Goal: Task Accomplishment & Management: Complete application form

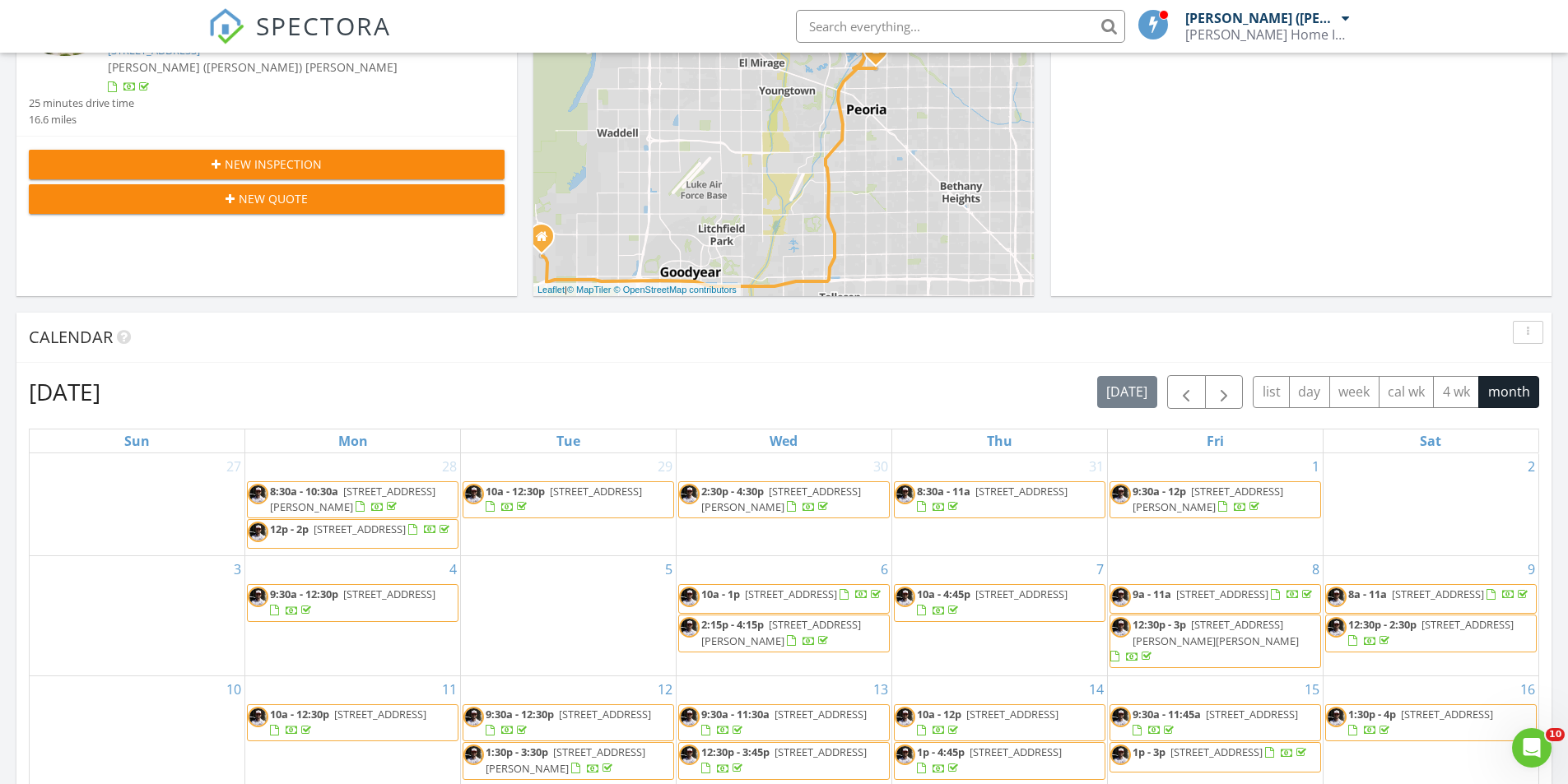
scroll to position [82, 0]
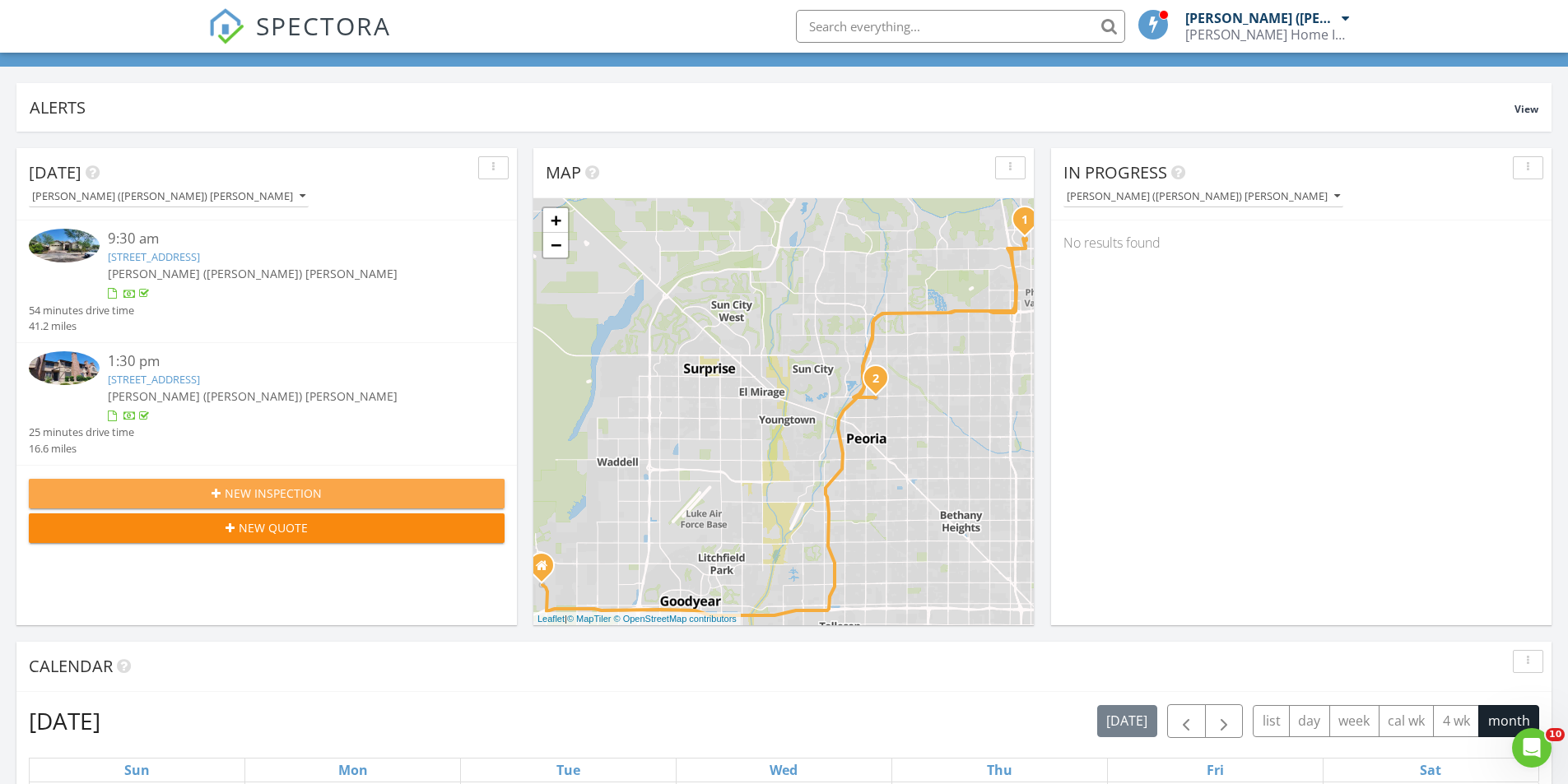
click at [334, 484] on button "New Inspection" at bounding box center [267, 493] width 476 height 30
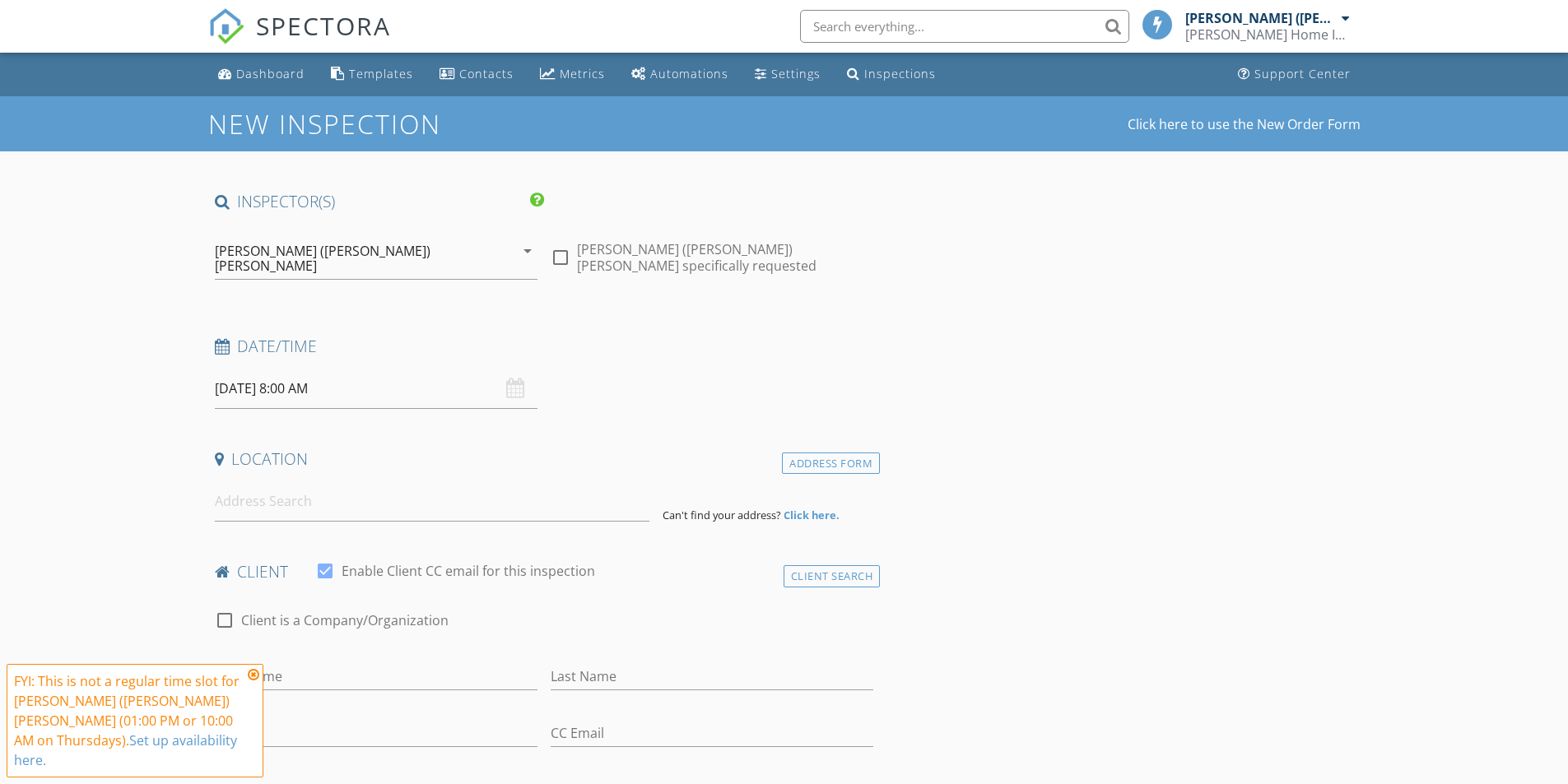
click at [328, 379] on input "08/28/2025 8:00 AM" at bounding box center [376, 389] width 323 height 41
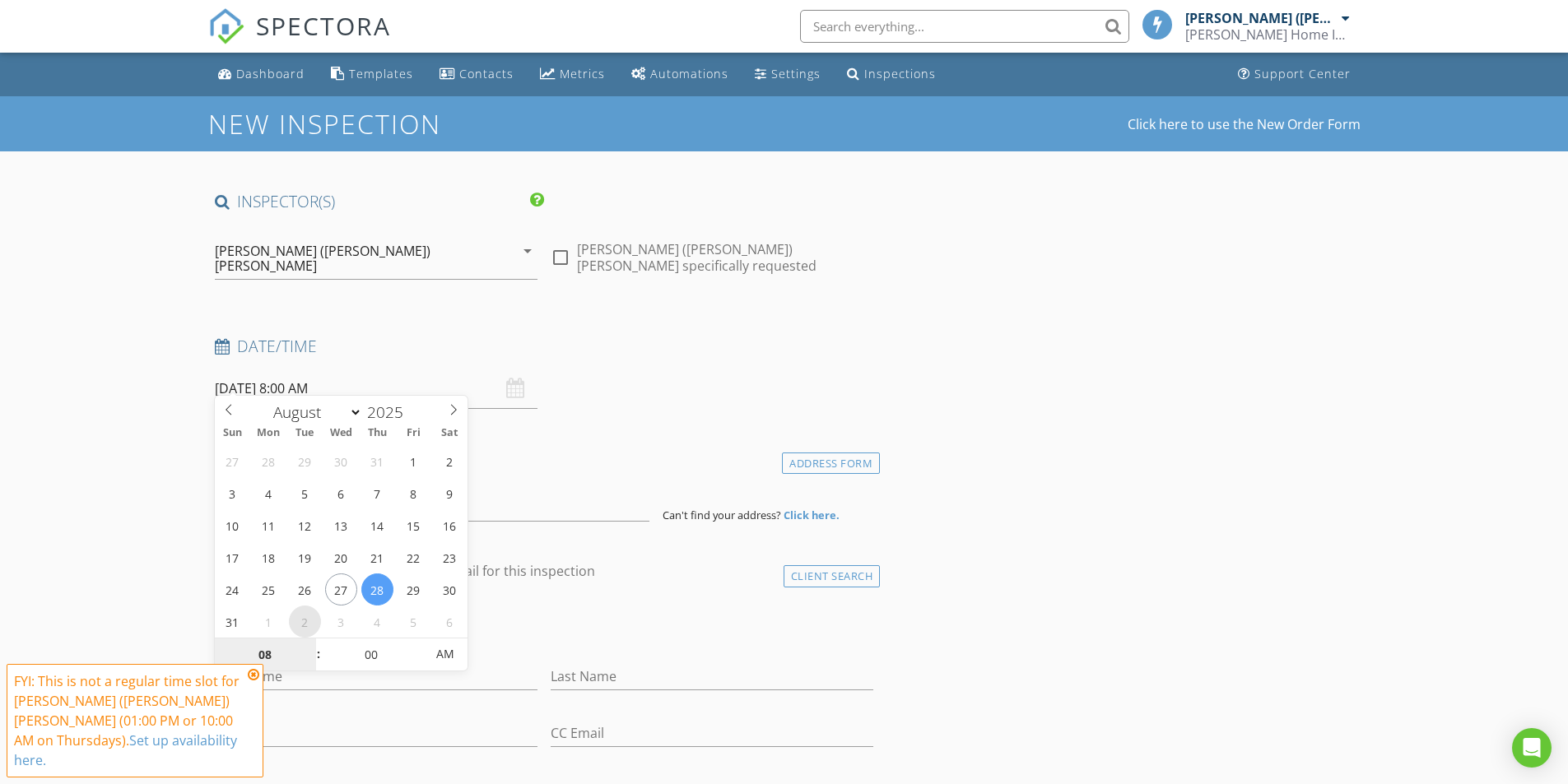
select select "8"
type input "09/02/2025 8:00 AM"
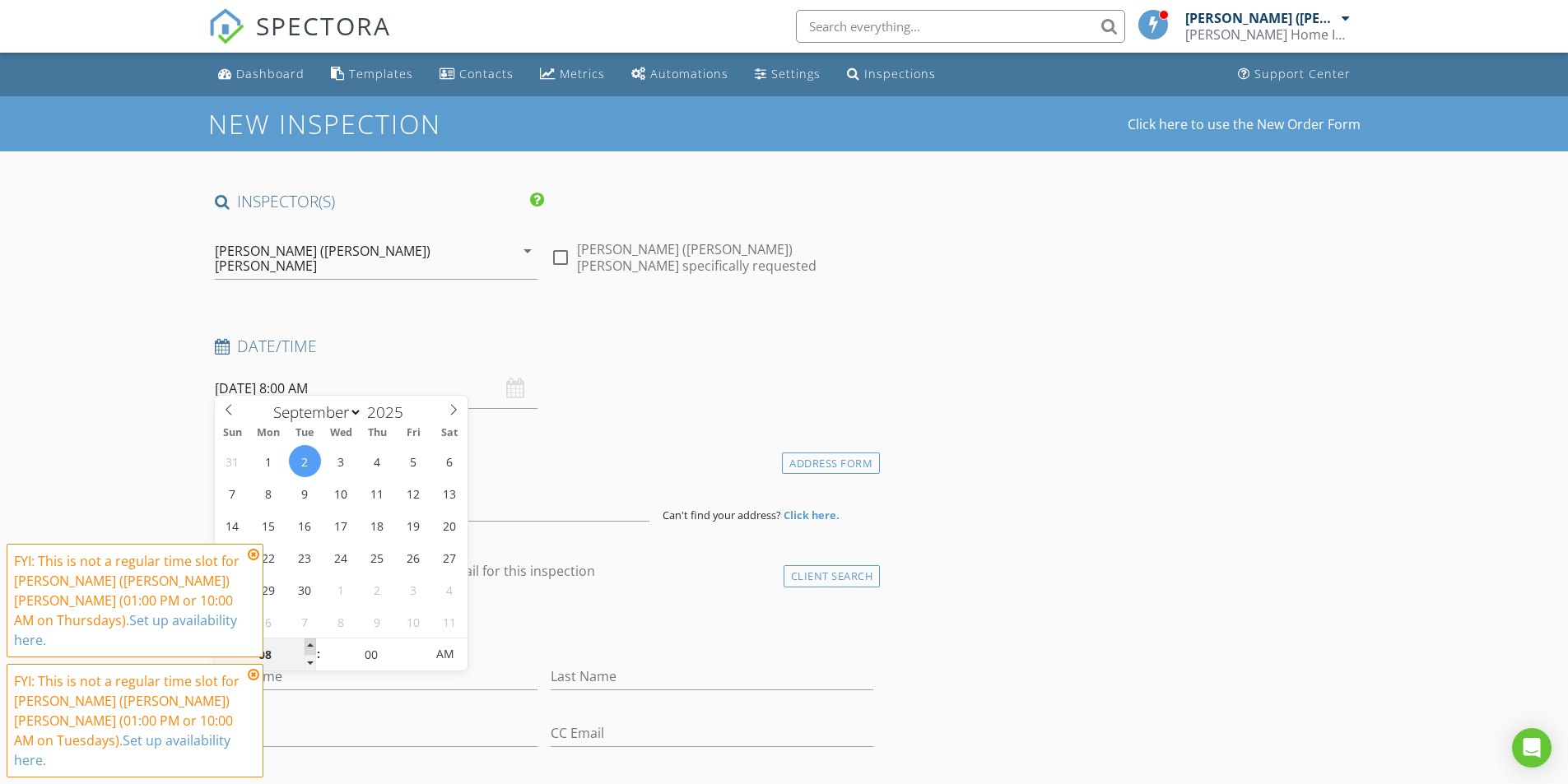
type input "09"
type input "09/02/2025 9:00 AM"
click at [307, 645] on span at bounding box center [310, 647] width 12 height 16
type input "10"
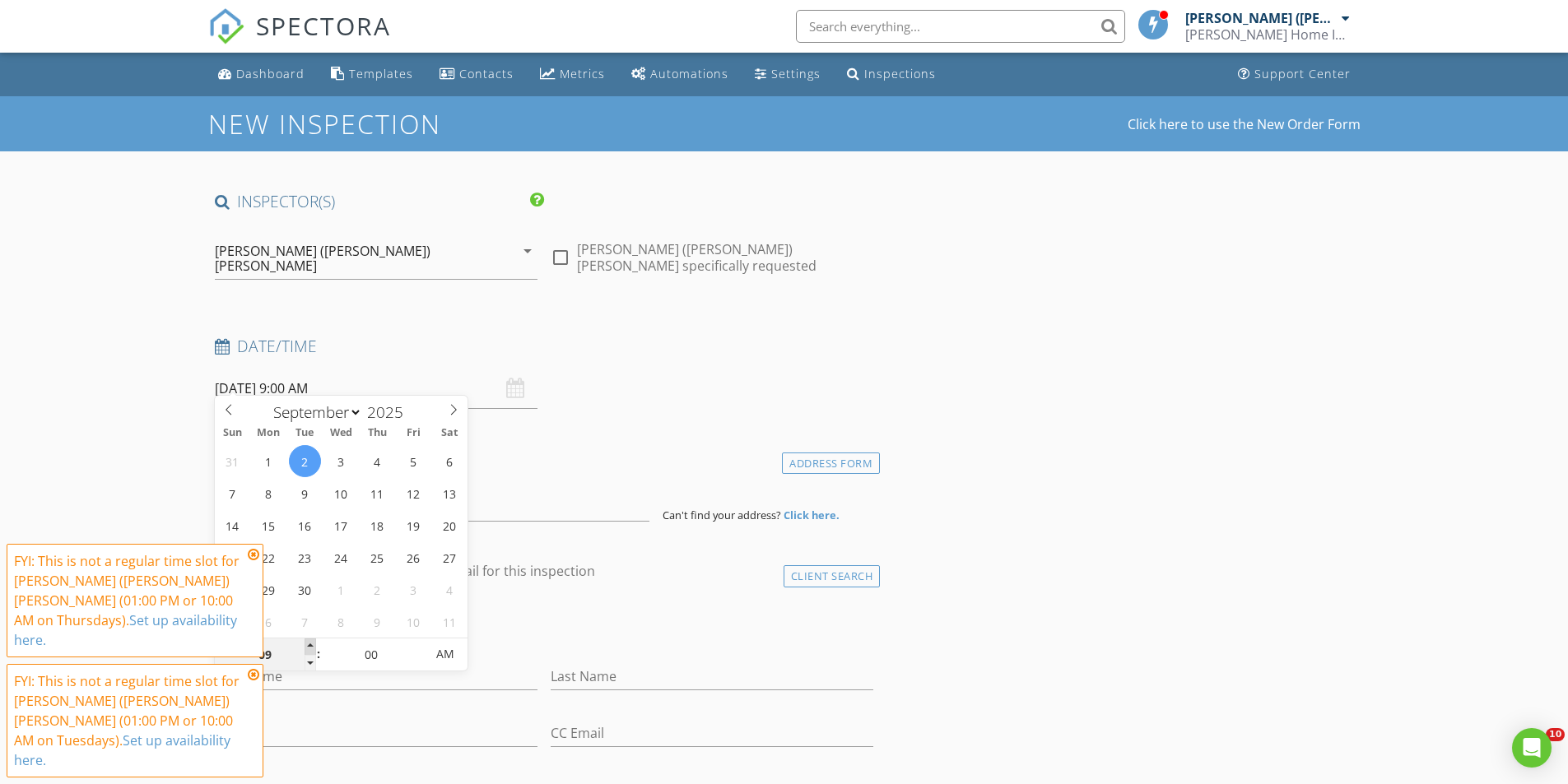
type input "09/02/2025 10:00 AM"
type input "11"
type input "09/02/2025 11:00 AM"
click at [307, 645] on span at bounding box center [310, 647] width 12 height 16
type input "12"
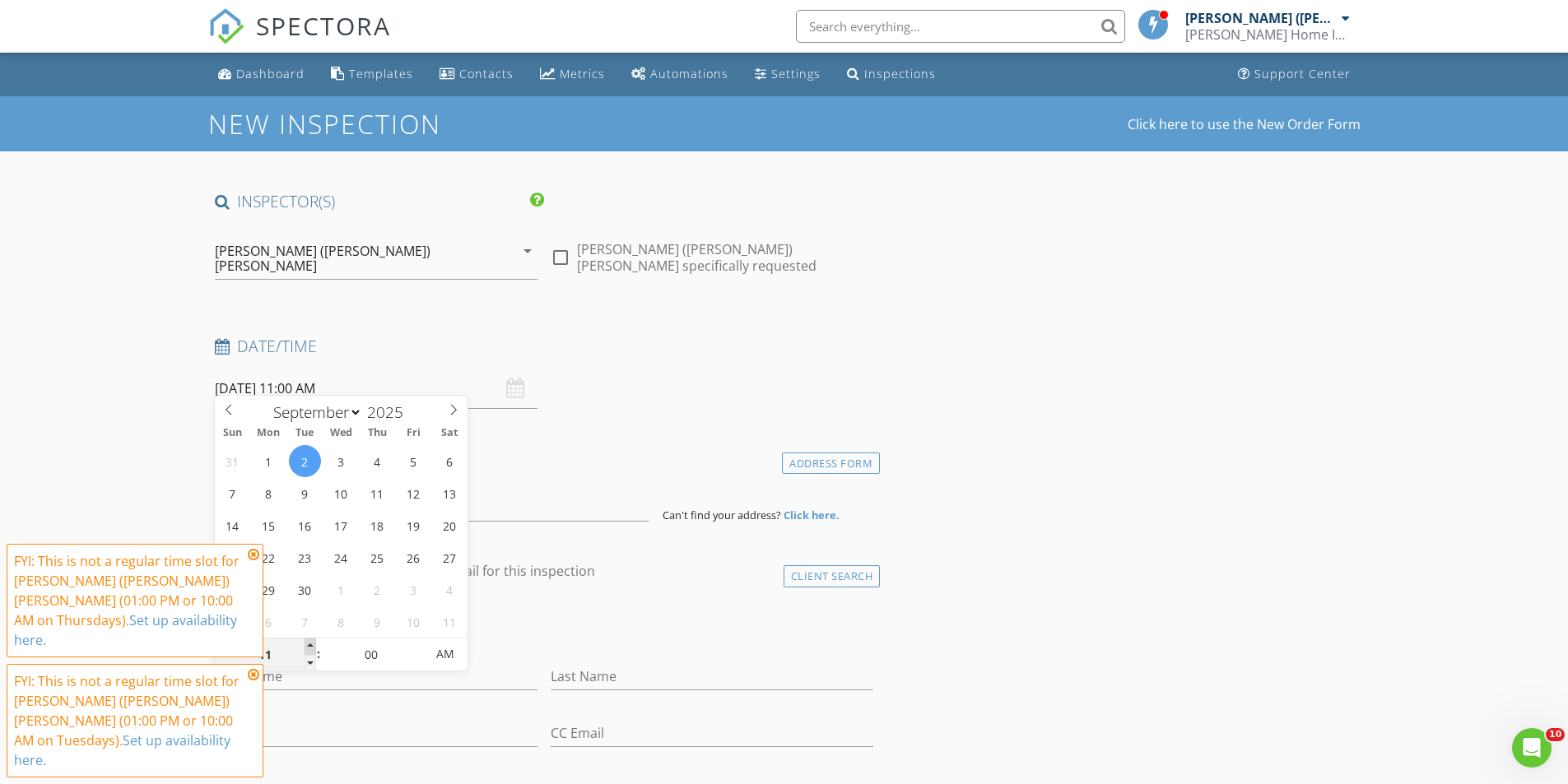
type input "09/02/2025 12:00 PM"
click at [307, 645] on span at bounding box center [310, 647] width 12 height 16
type input "01"
type input "09/02/2025 1:00 PM"
click at [307, 645] on span at bounding box center [310, 647] width 12 height 16
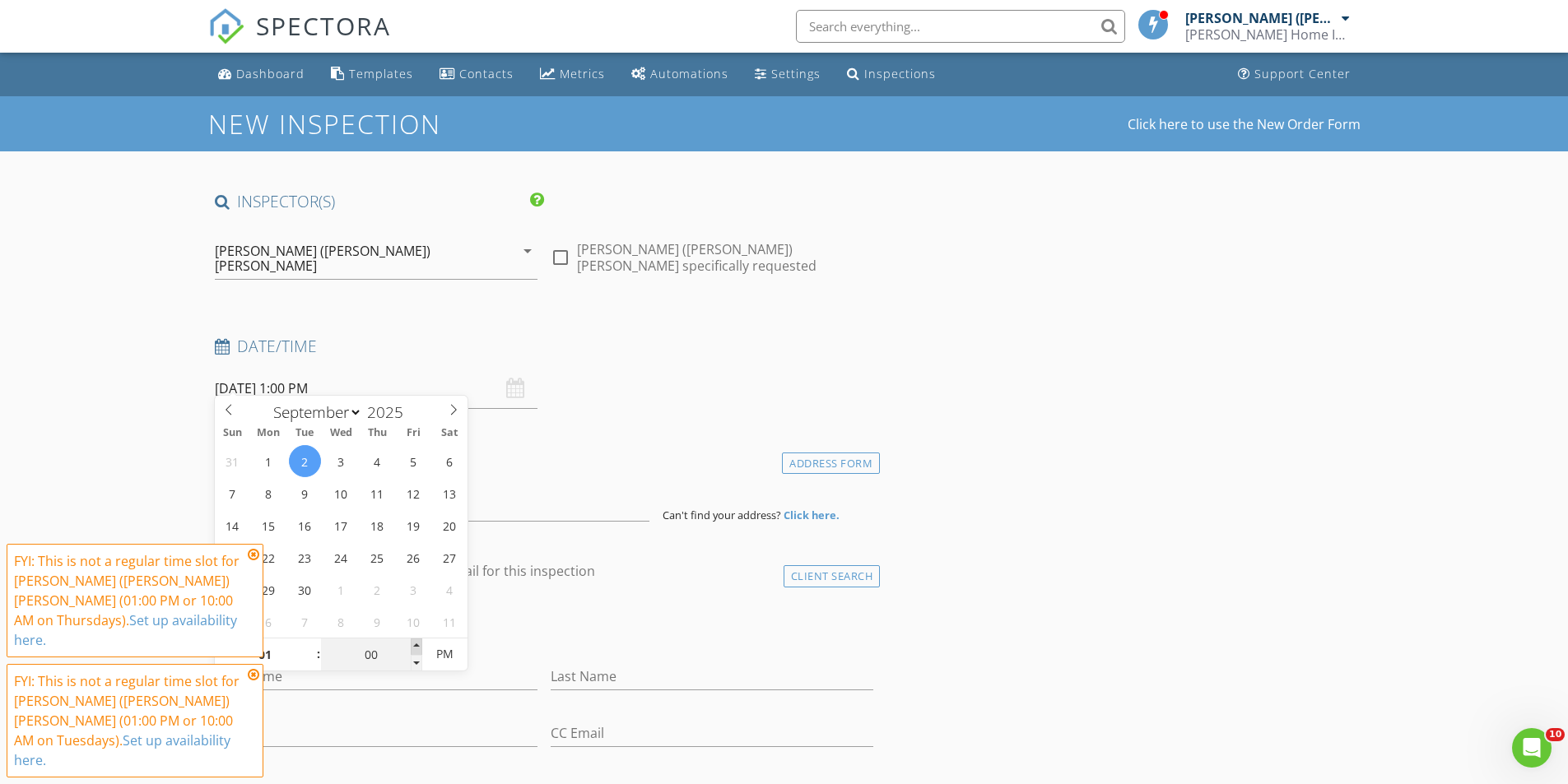
type input "05"
type input "09/02/2025 1:05 PM"
click at [412, 644] on span at bounding box center [417, 647] width 12 height 16
type input "10"
type input "09/02/2025 1:10 PM"
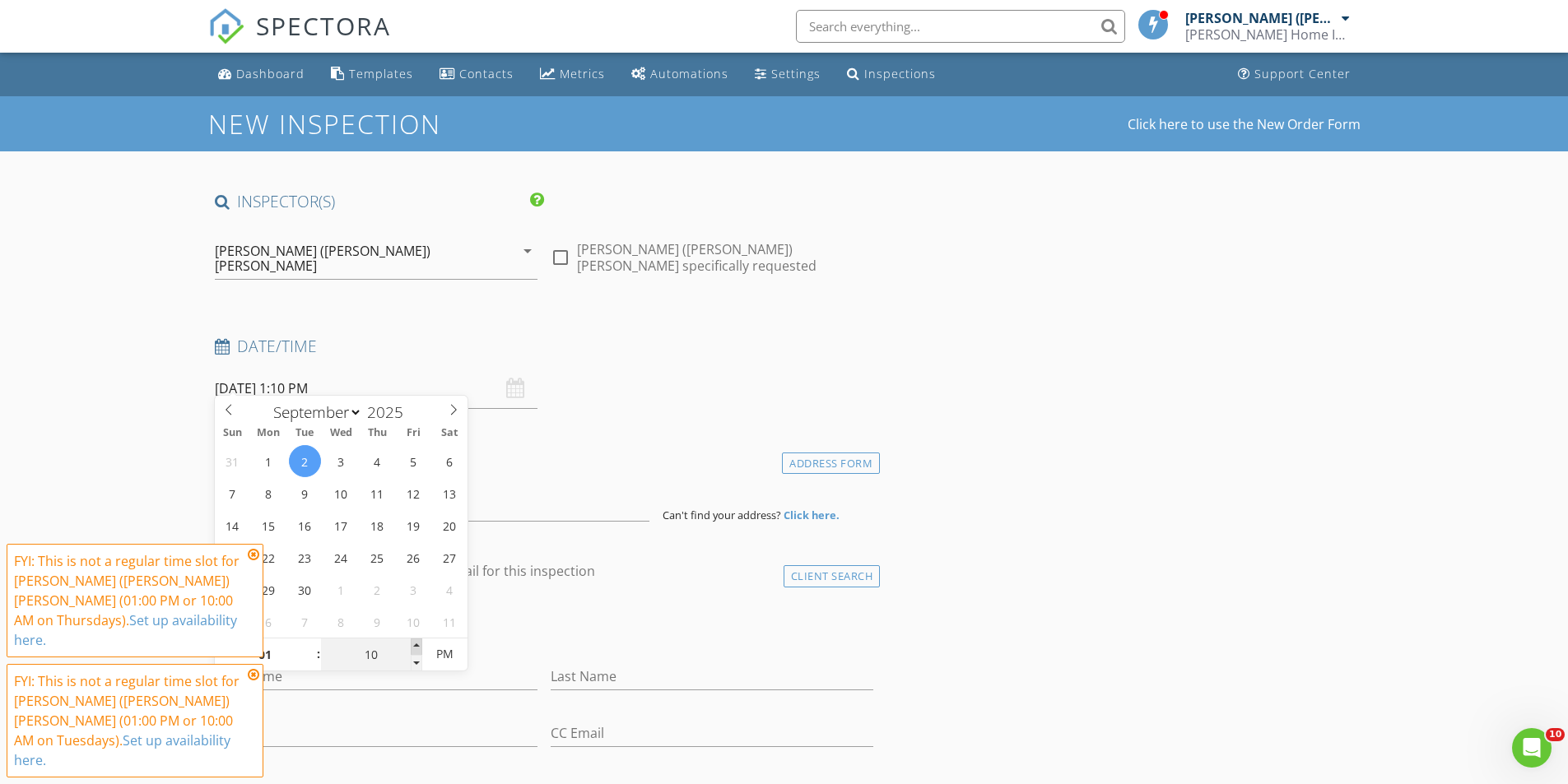
click at [412, 644] on span at bounding box center [417, 647] width 12 height 16
type input "15"
type input "09/02/2025 1:15 PM"
click at [412, 644] on span at bounding box center [417, 647] width 12 height 16
type input "20"
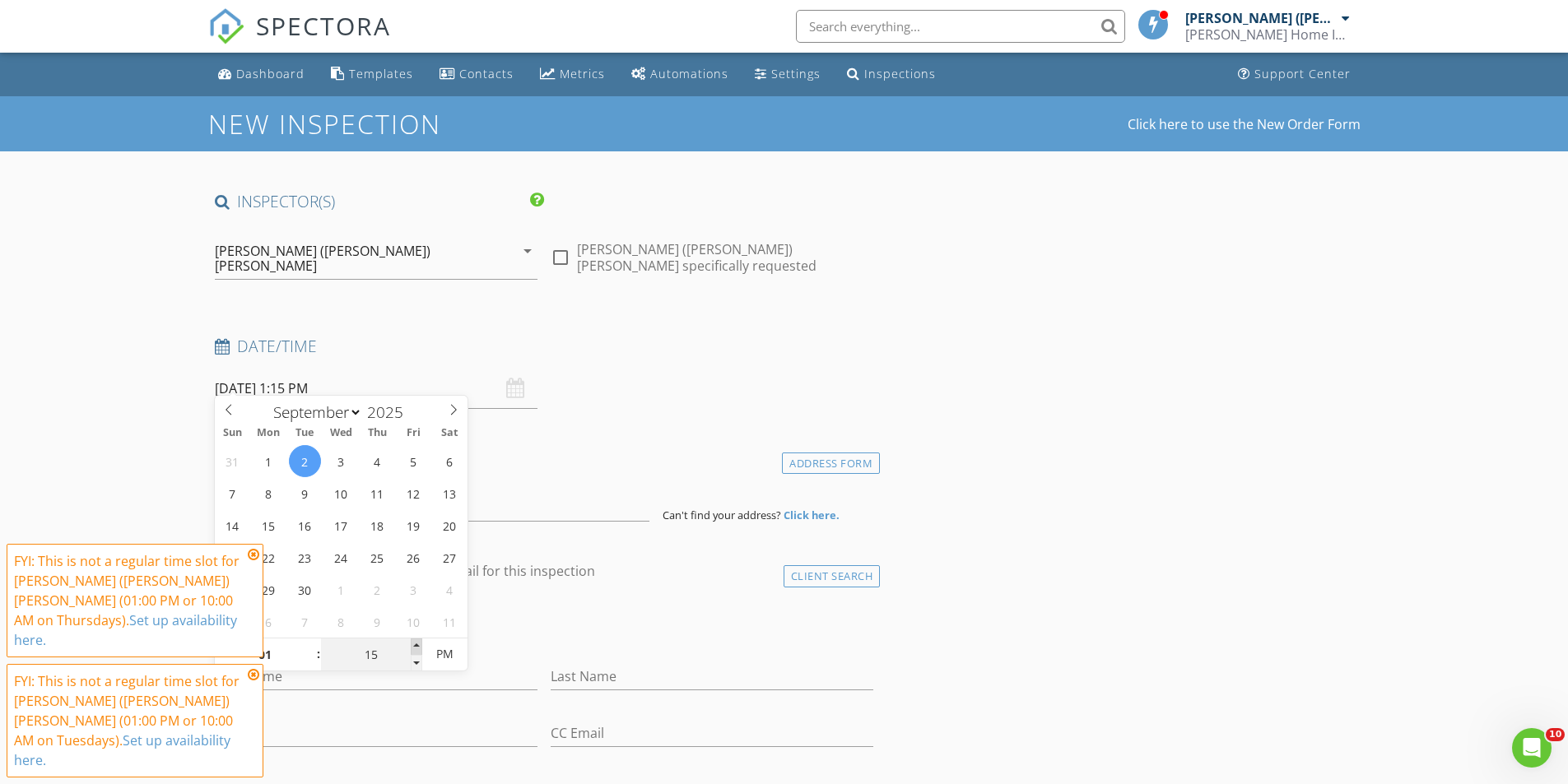
type input "09/02/2025 1:20 PM"
click at [412, 644] on span at bounding box center [417, 647] width 12 height 16
type input "15"
type input "09/02/2025 1:15 PM"
click at [415, 659] on span at bounding box center [417, 663] width 12 height 16
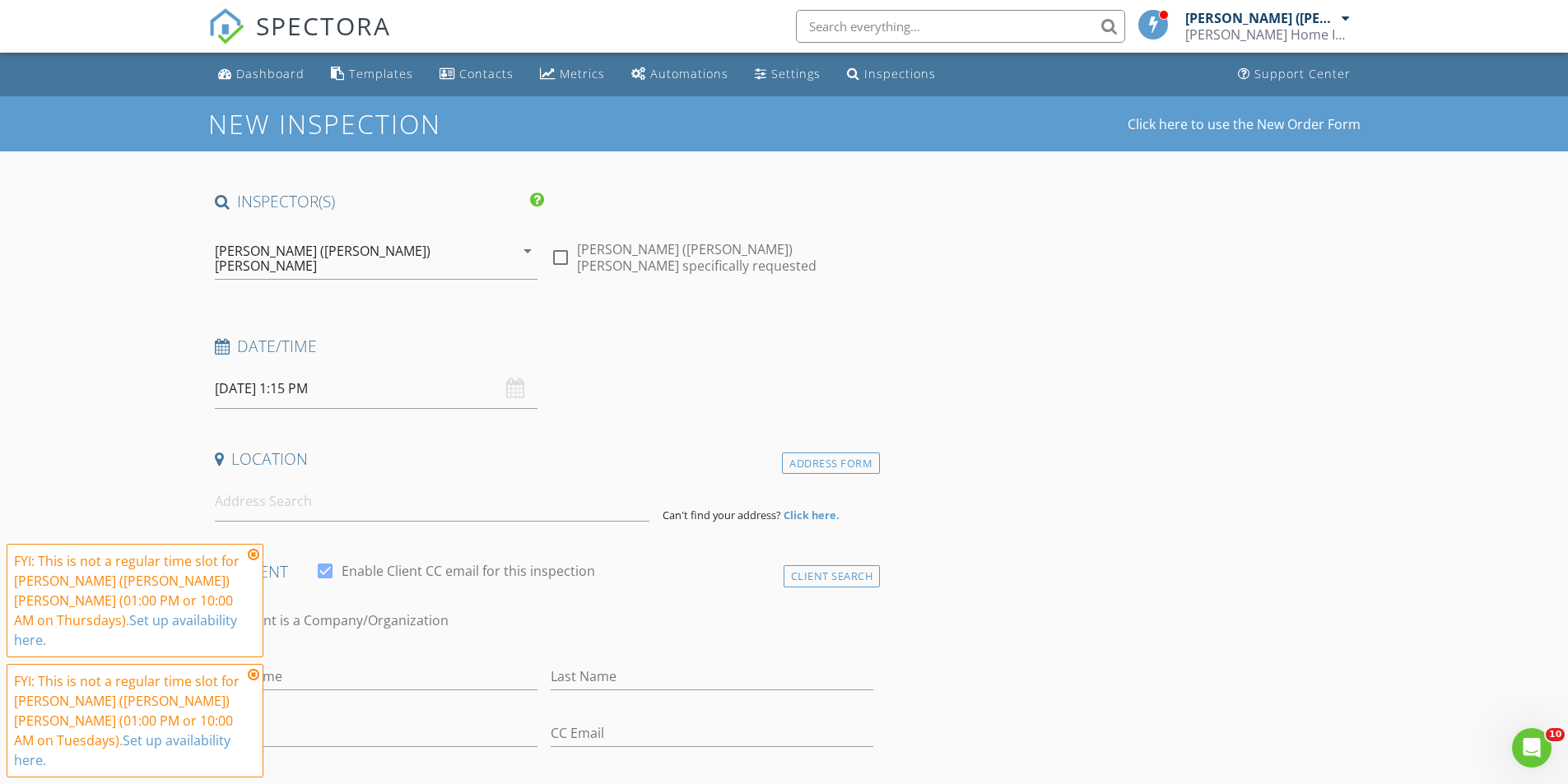
click at [257, 502] on input at bounding box center [431, 502] width 434 height 41
paste input "3032 N Amber Dr, Buckeye, AZ 85396"
type input "3032 N Amber Dr, Buckeye, AZ 85396, USA"
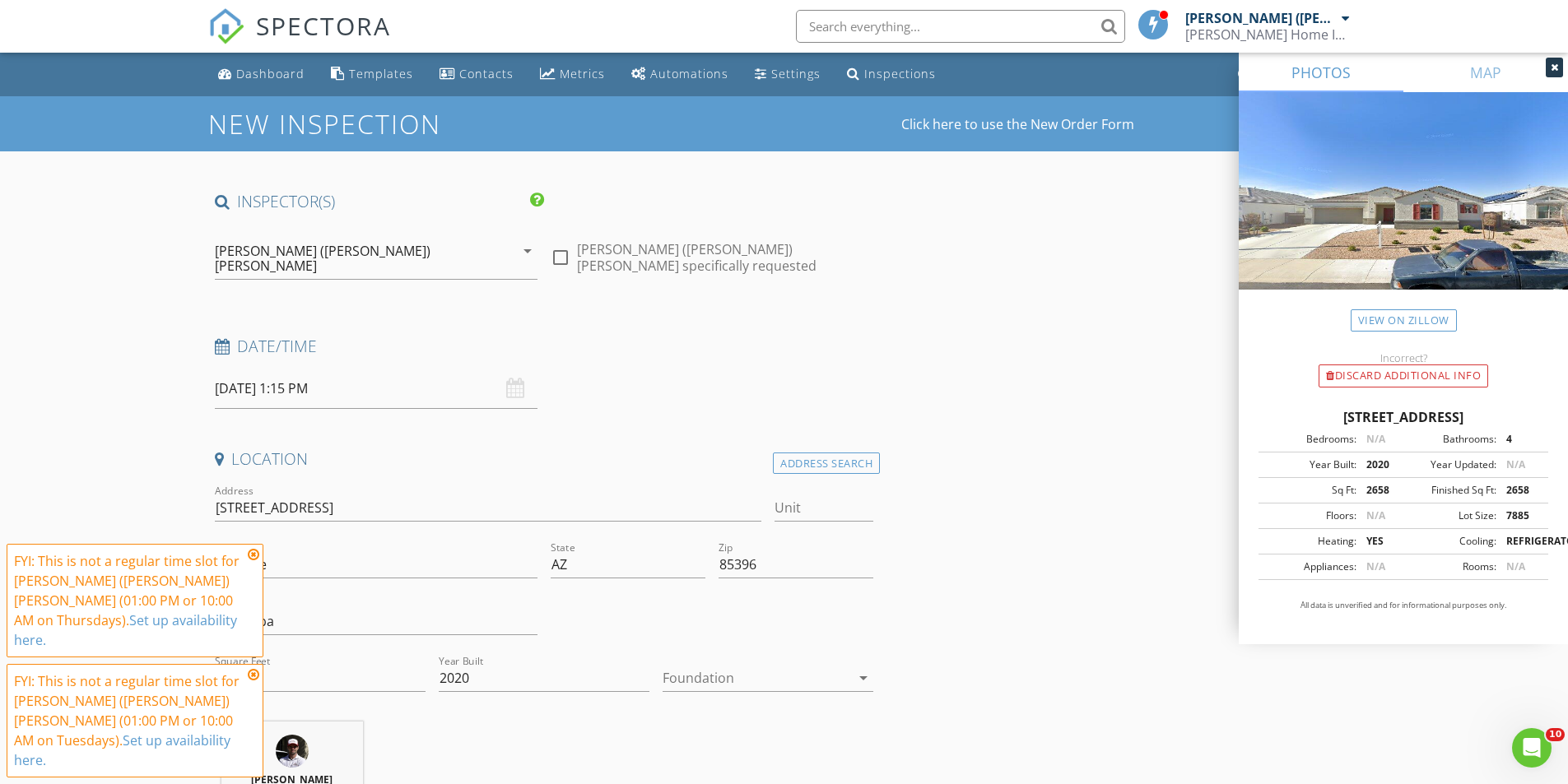
scroll to position [247, 0]
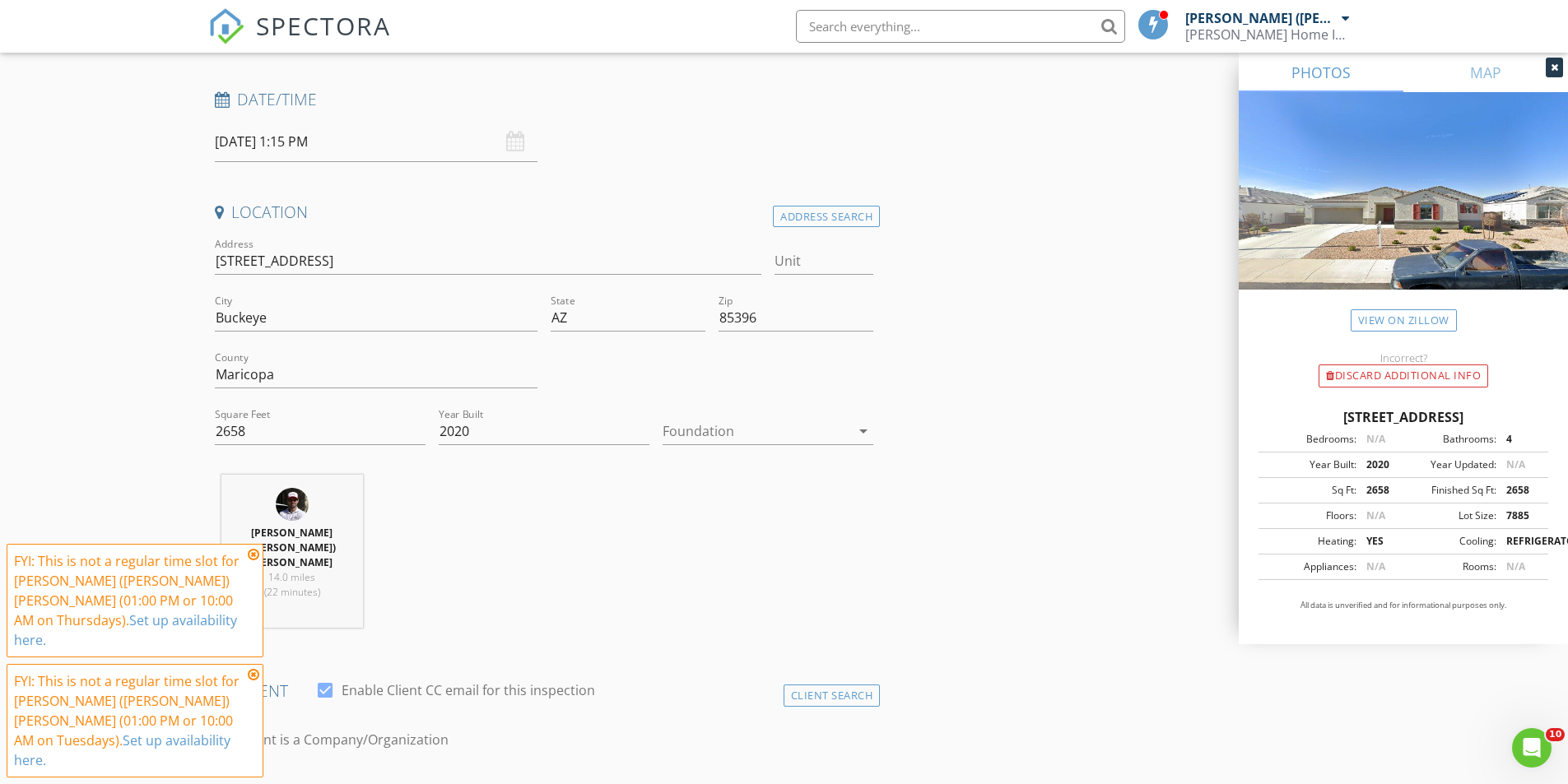
click at [253, 562] on icon at bounding box center [253, 555] width 12 height 14
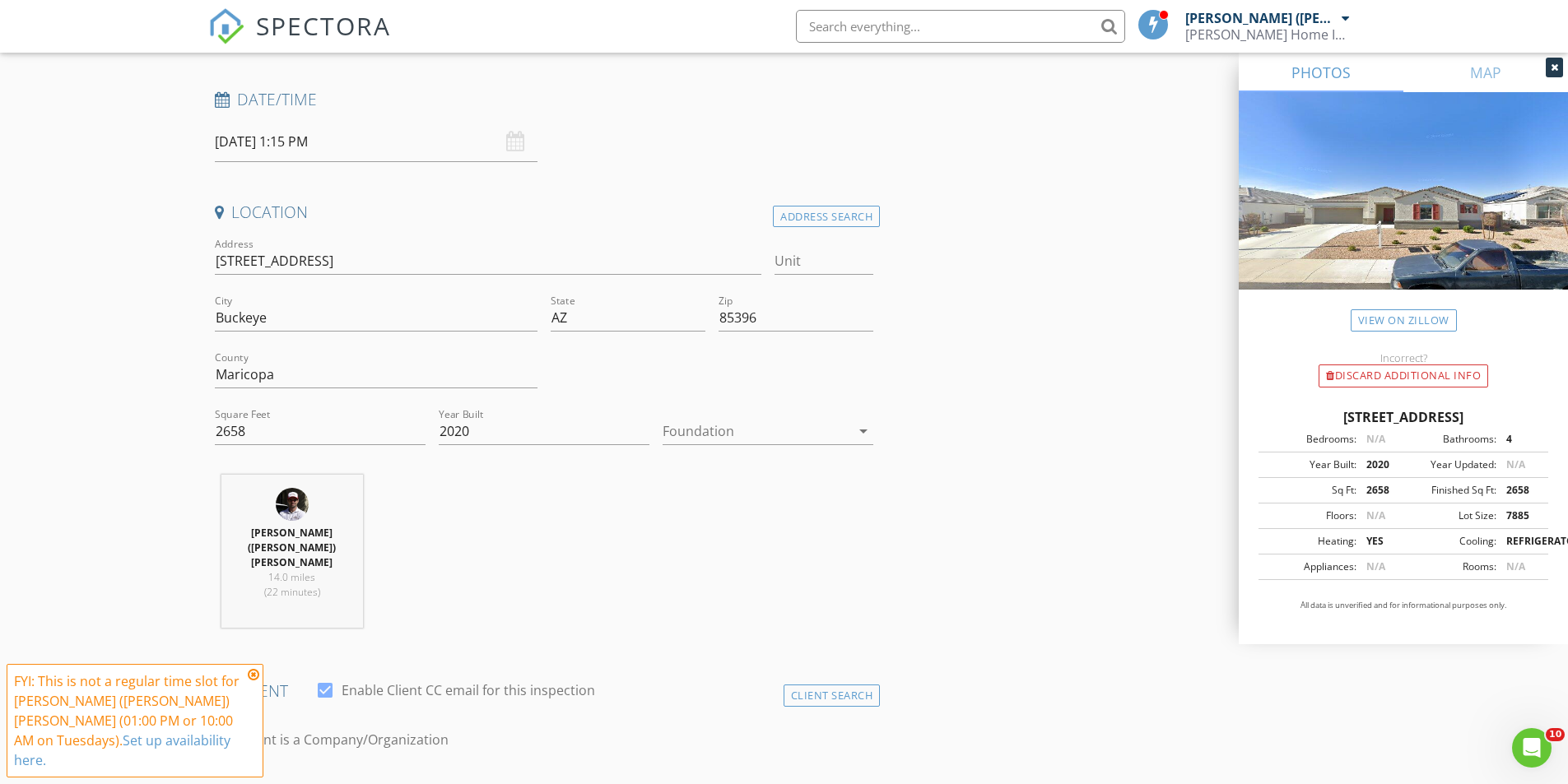
click at [255, 682] on icon at bounding box center [253, 675] width 12 height 14
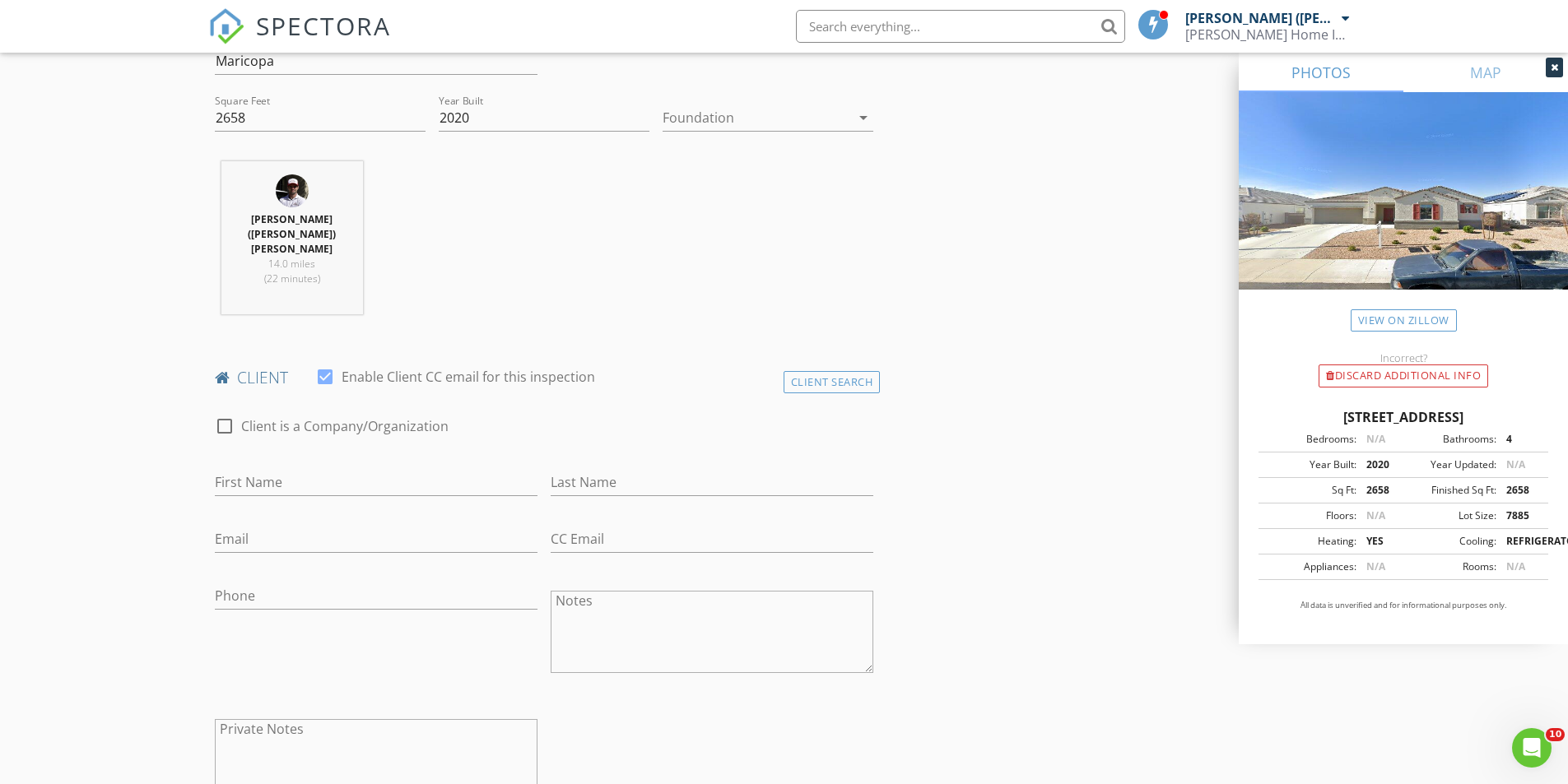
scroll to position [576, 0]
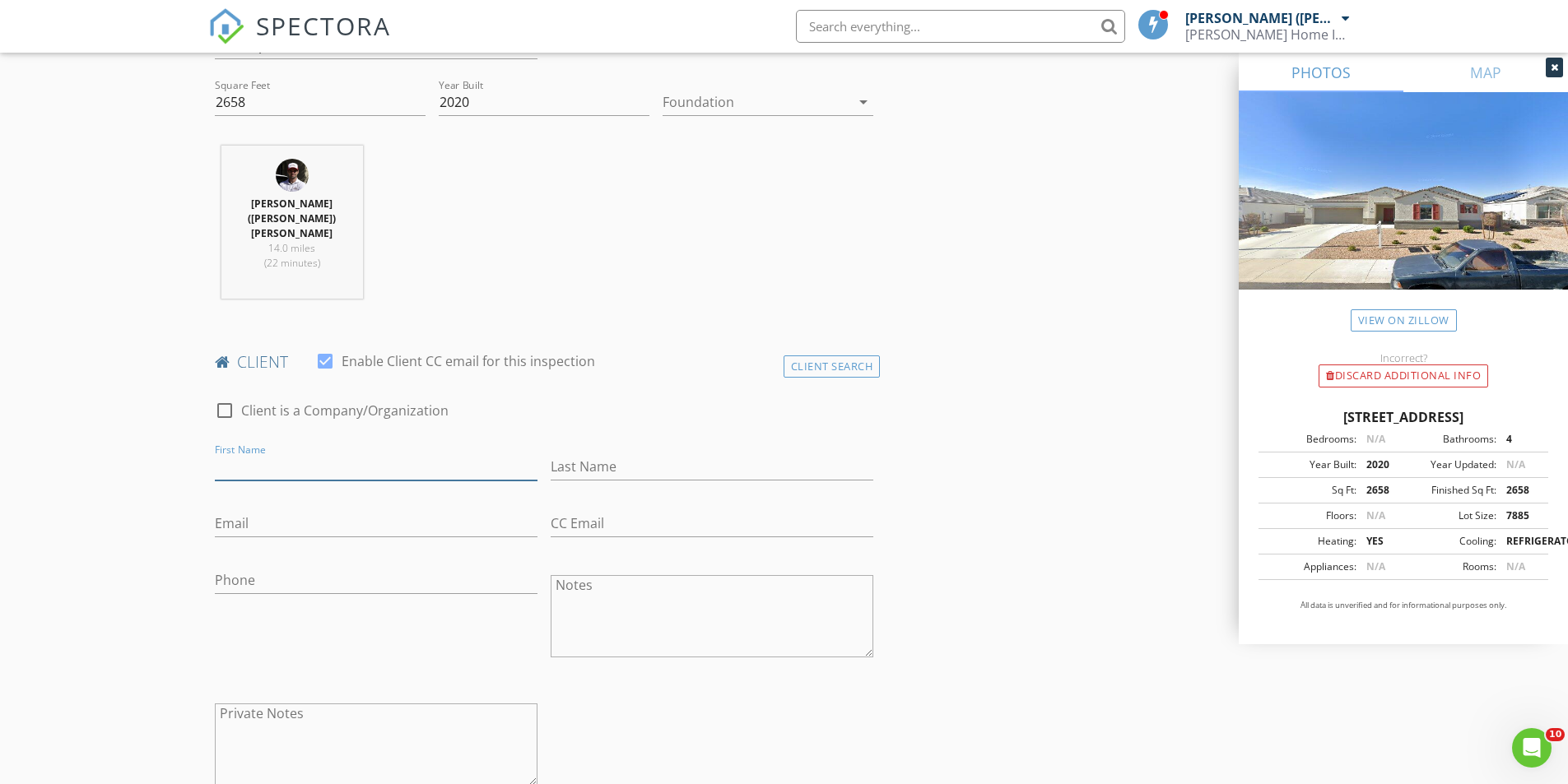
click at [279, 453] on input "First Name" at bounding box center [376, 467] width 323 height 27
paste input "Gary Keathley Garykeathley70@gmail.com 209 456-6091"
drag, startPoint x: 451, startPoint y: 424, endPoint x: 546, endPoint y: 421, distance: 95.0
click at [546, 421] on div "check_box_outline_blank Client is a Company/Organization First Name Gary Keathl…" at bounding box center [543, 597] width 672 height 426
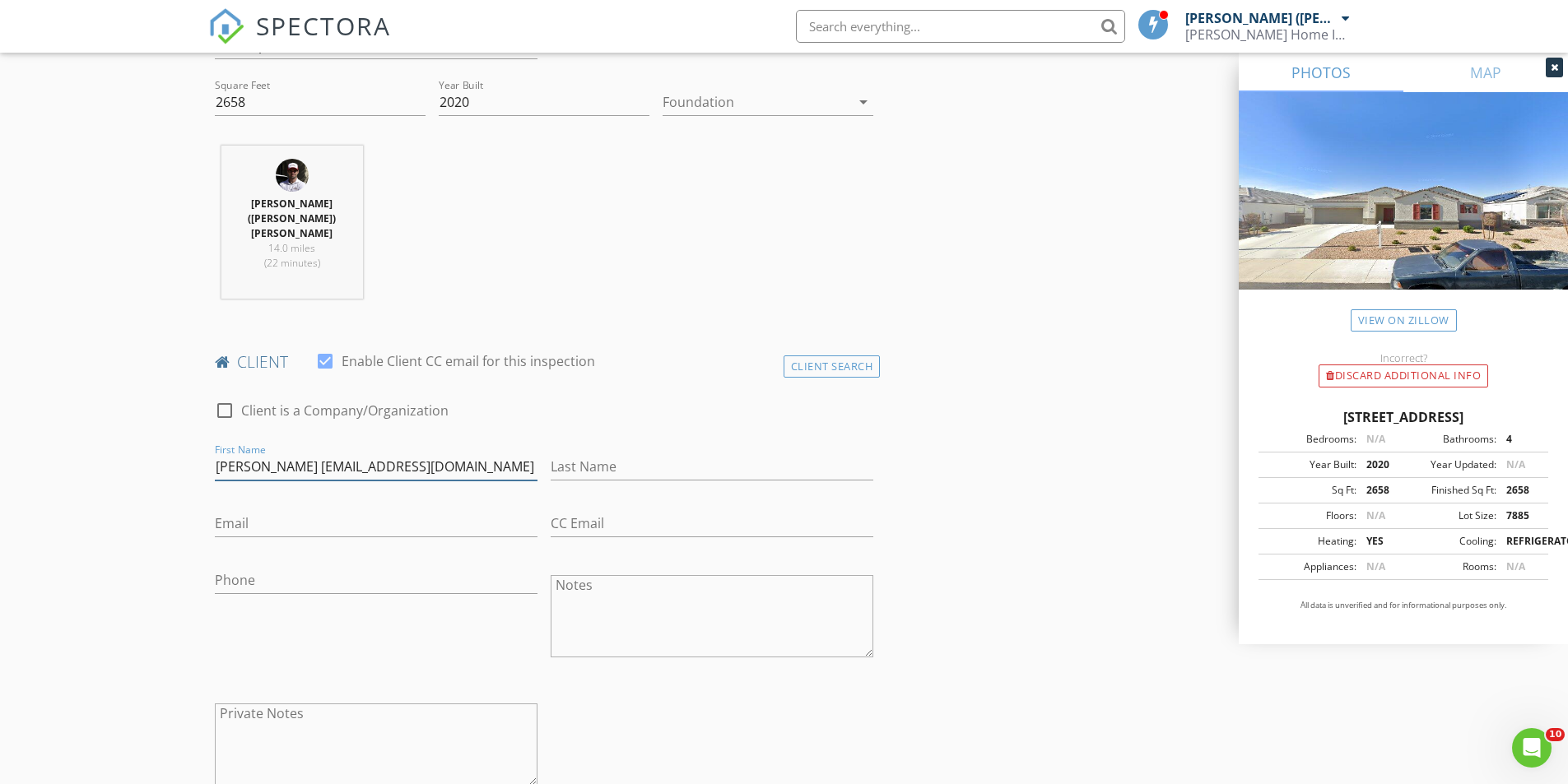
scroll to position [0, 0]
type input "Gary Keathley Garykeathley70@gmail.com"
click at [319, 566] on input "Phone" at bounding box center [376, 580] width 323 height 27
paste input "209-456-6091"
type input "209-456-6091"
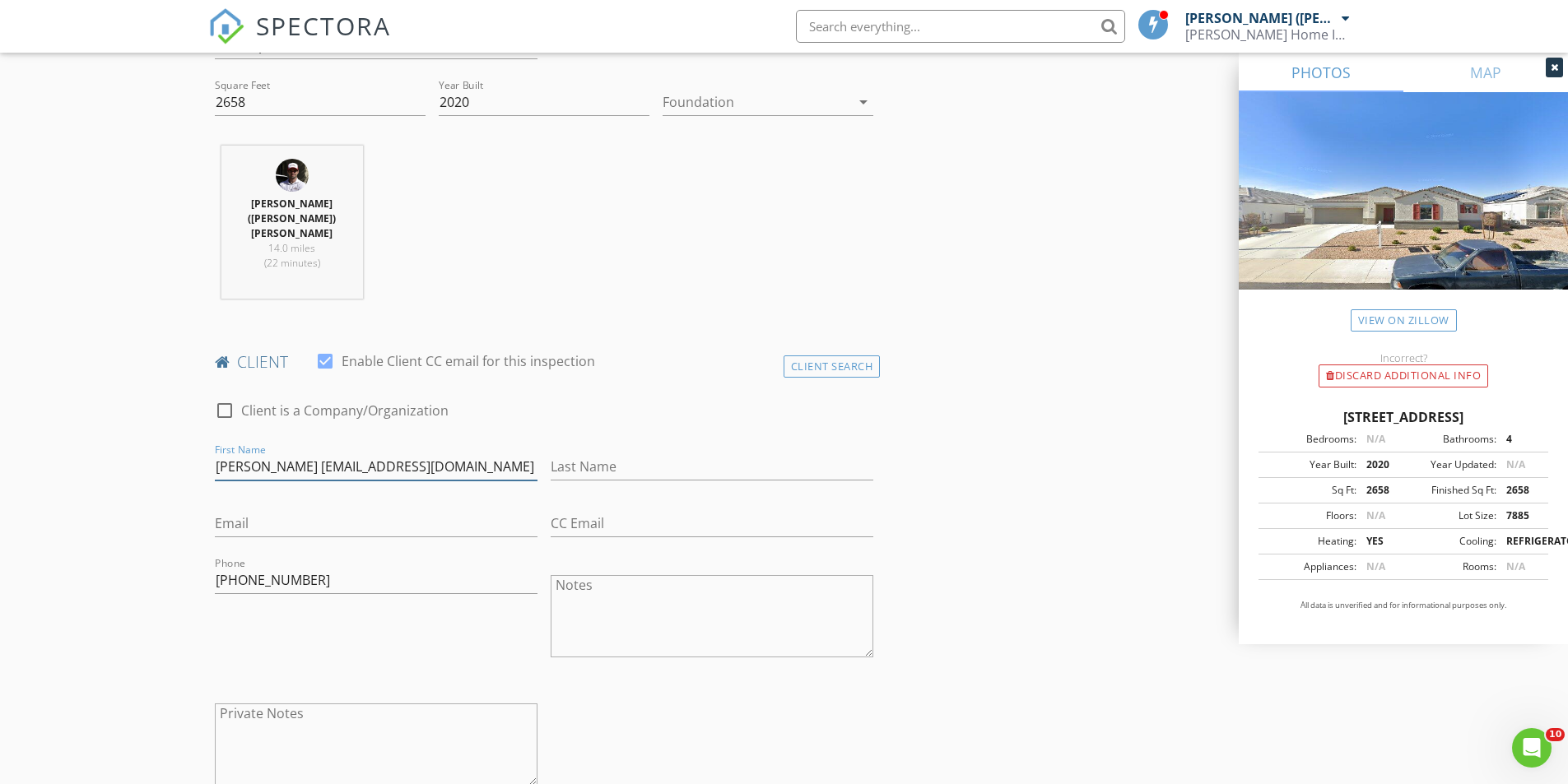
drag, startPoint x: 305, startPoint y: 419, endPoint x: 531, endPoint y: 439, distance: 226.9
click at [531, 453] on div "First Name Gary Keathley Garykeathley70@gmail.com" at bounding box center [376, 475] width 323 height 44
type input "Gary Keathley"
click at [305, 510] on input "Email" at bounding box center [376, 524] width 323 height 27
paste input "Garykeathley70@gmail.com"
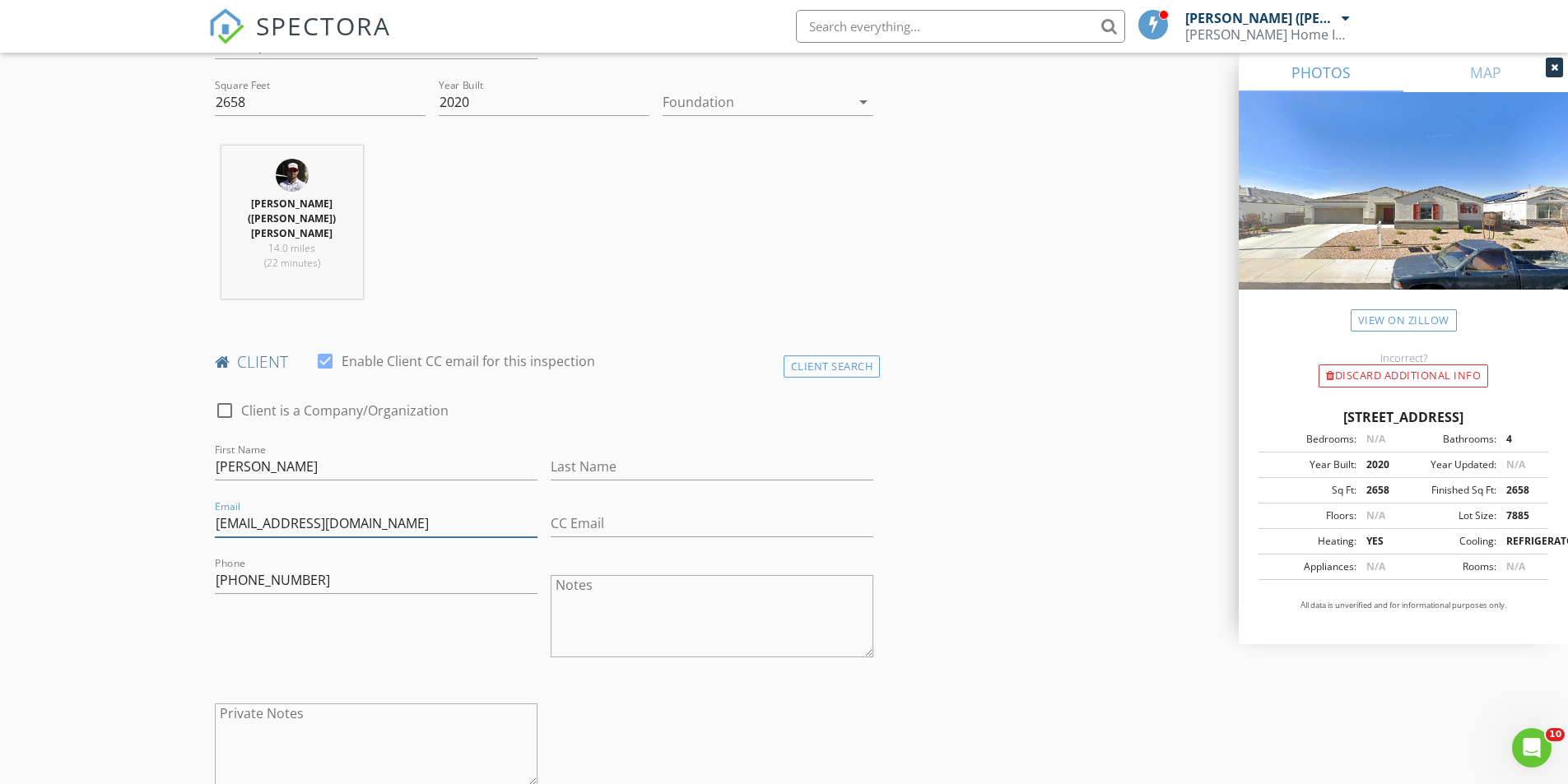
type input "Garykeathley70@gmail.com"
drag, startPoint x: 244, startPoint y: 423, endPoint x: 361, endPoint y: 428, distance: 117.1
click at [358, 453] on input "Gary Keathley" at bounding box center [376, 467] width 323 height 27
type input "Gary"
click at [560, 453] on input "Last Name" at bounding box center [711, 467] width 323 height 27
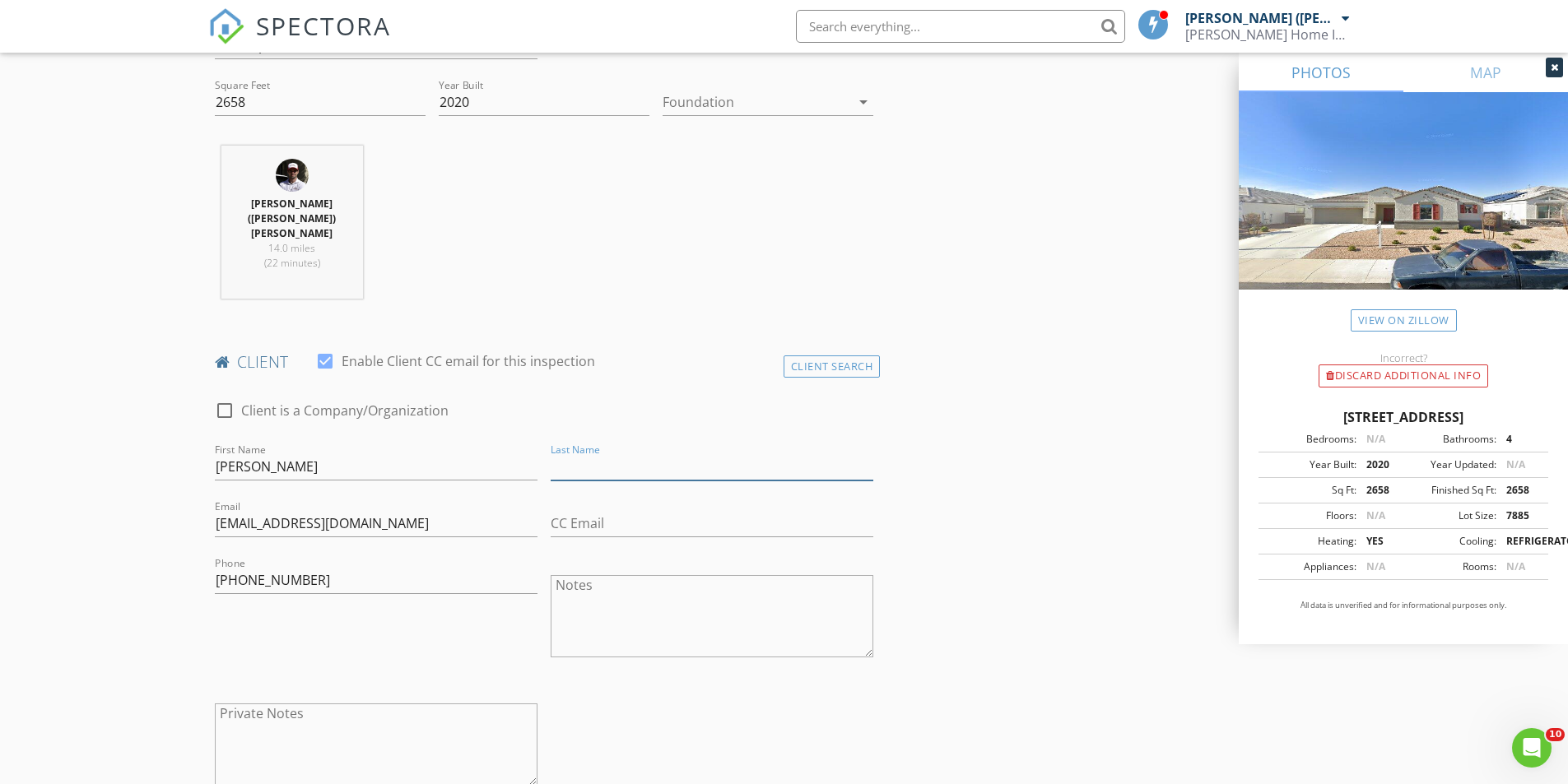
paste input "Keathley"
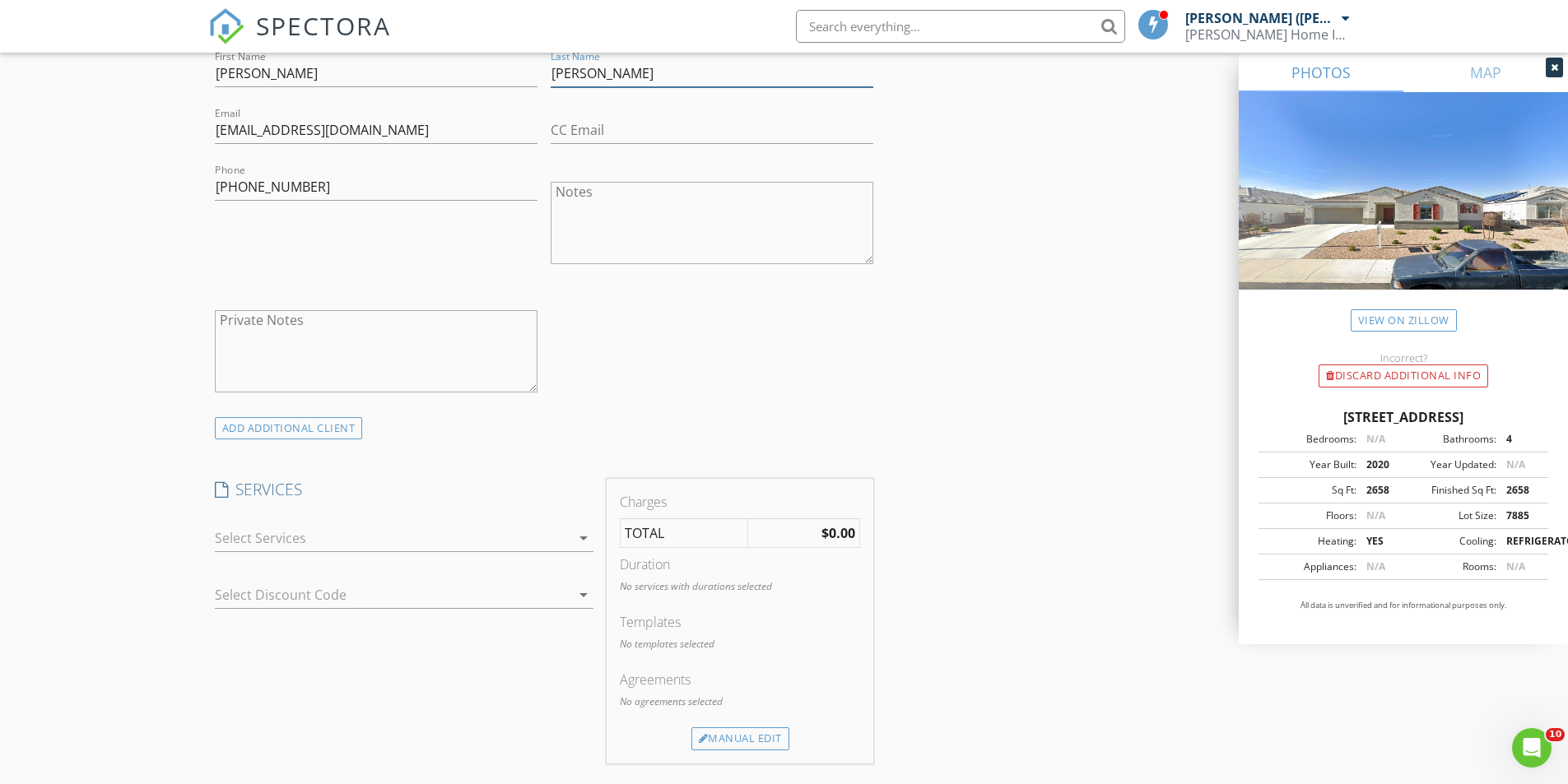
scroll to position [1070, 0]
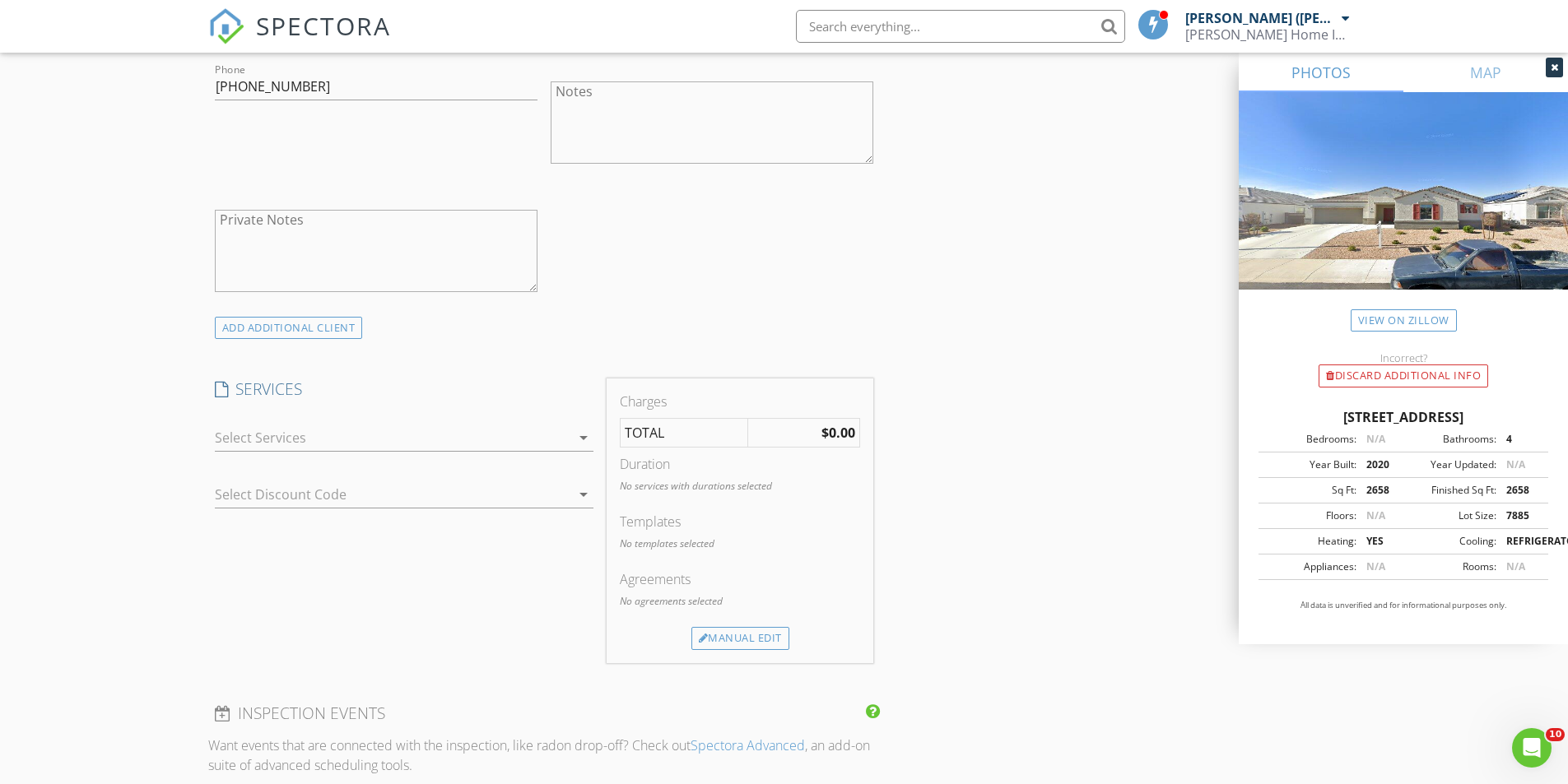
type input "Keathley"
click at [302, 424] on div at bounding box center [392, 437] width 356 height 26
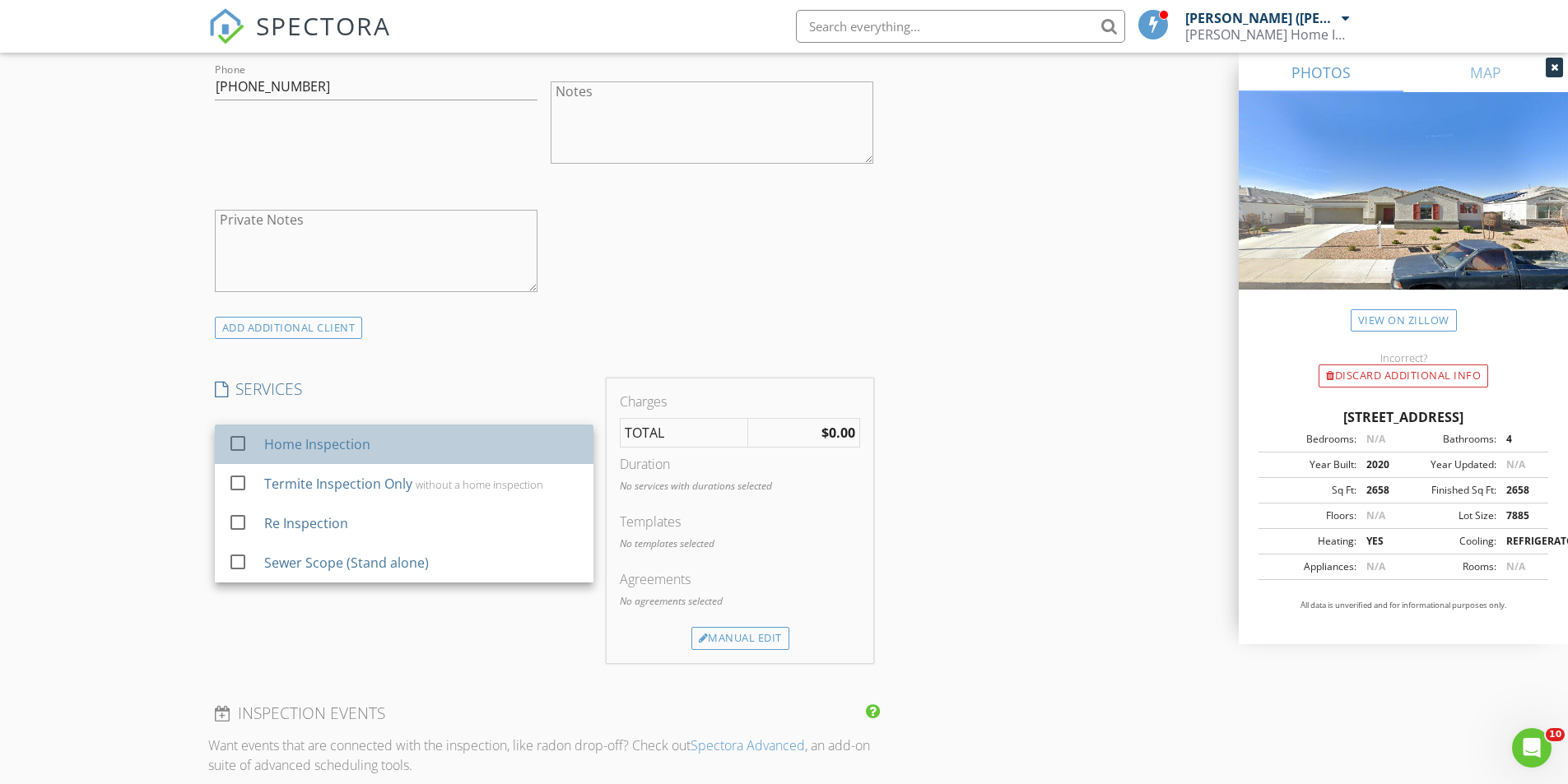
click at [301, 434] on div "Home Inspection" at bounding box center [316, 444] width 106 height 19
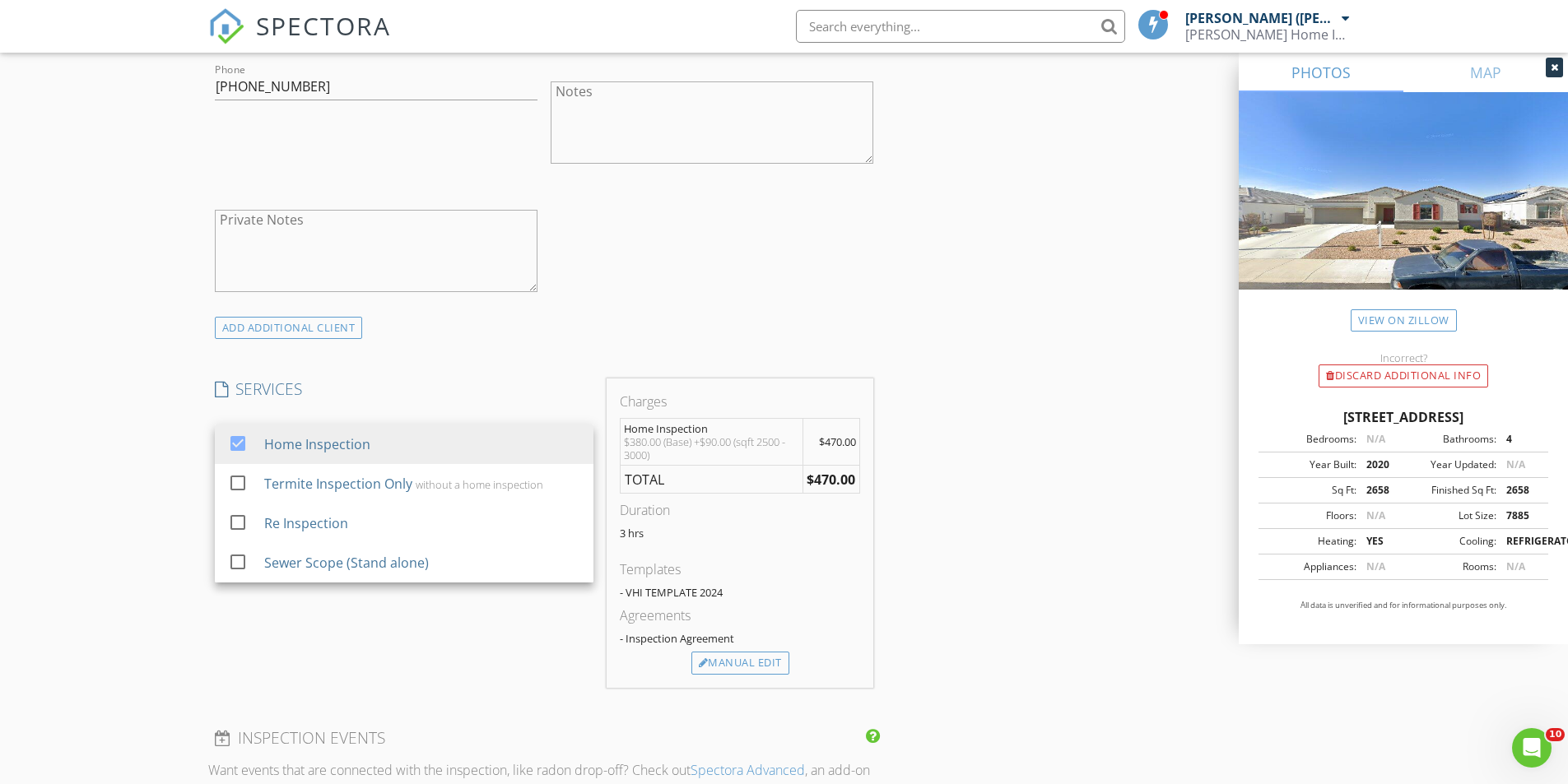
click at [173, 396] on div "New Inspection Click here to use the New Order Form INSPECTOR(S) check_box Alis…" at bounding box center [784, 534] width 1568 height 3014
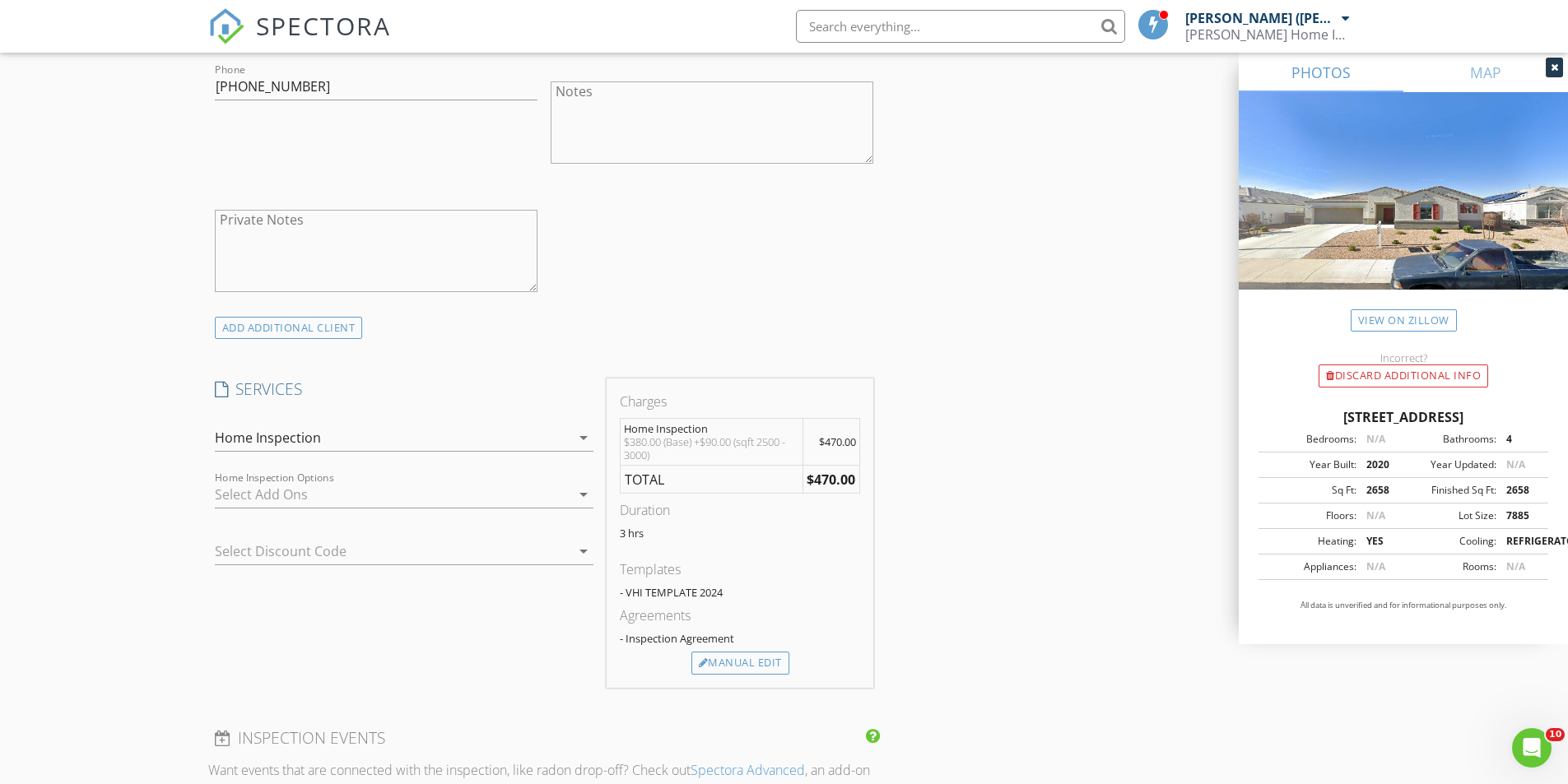
click at [276, 481] on div at bounding box center [392, 494] width 356 height 26
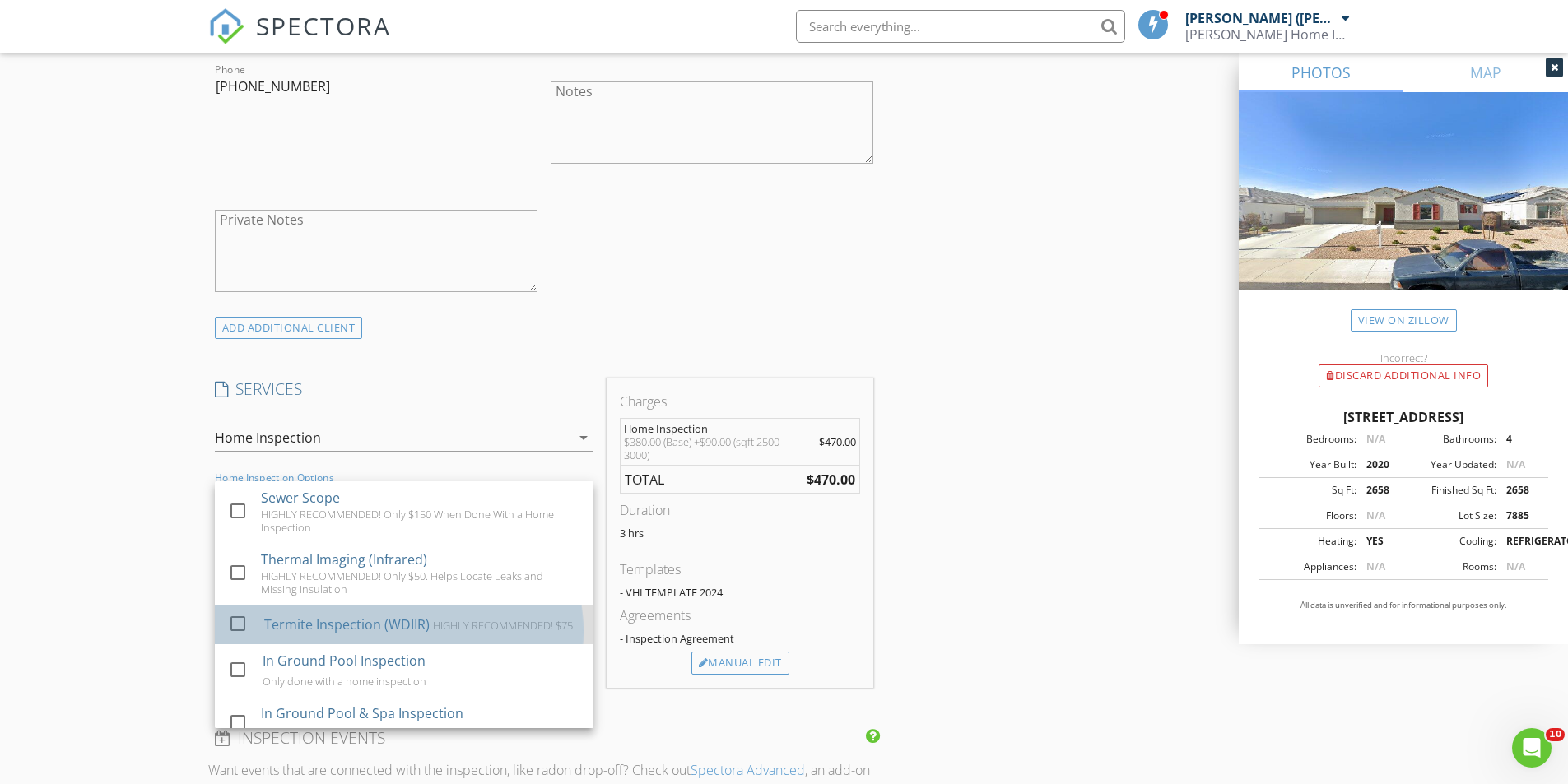
click at [272, 615] on div "Termite Inspection (WDIIR)" at bounding box center [345, 624] width 165 height 19
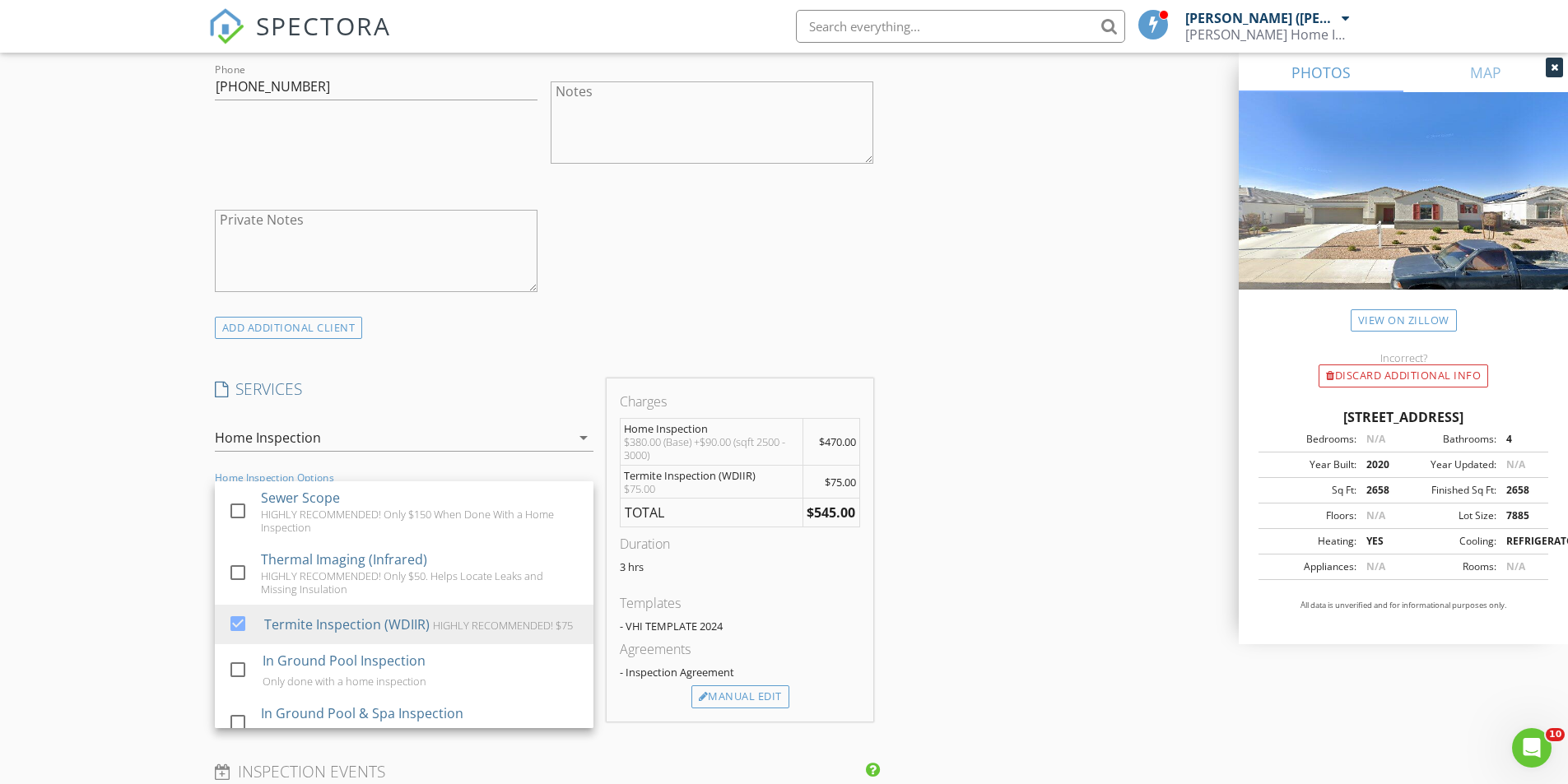
click at [113, 469] on div "New Inspection Click here to use the New Order Form INSPECTOR(S) check_box Alis…" at bounding box center [784, 550] width 1568 height 3048
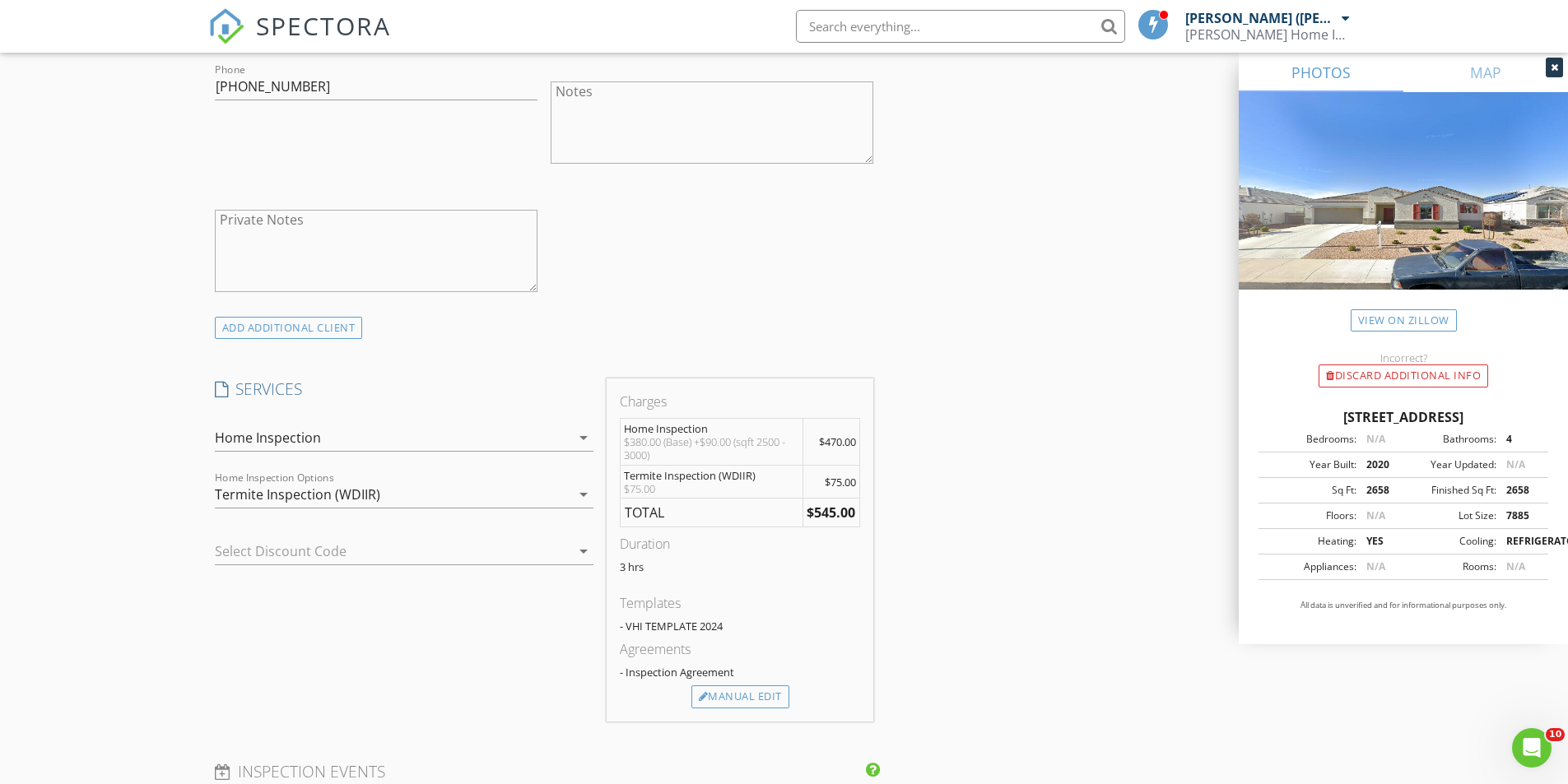
click at [254, 538] on div "Select Discount Code arrow_drop_down" at bounding box center [404, 552] width 379 height 27
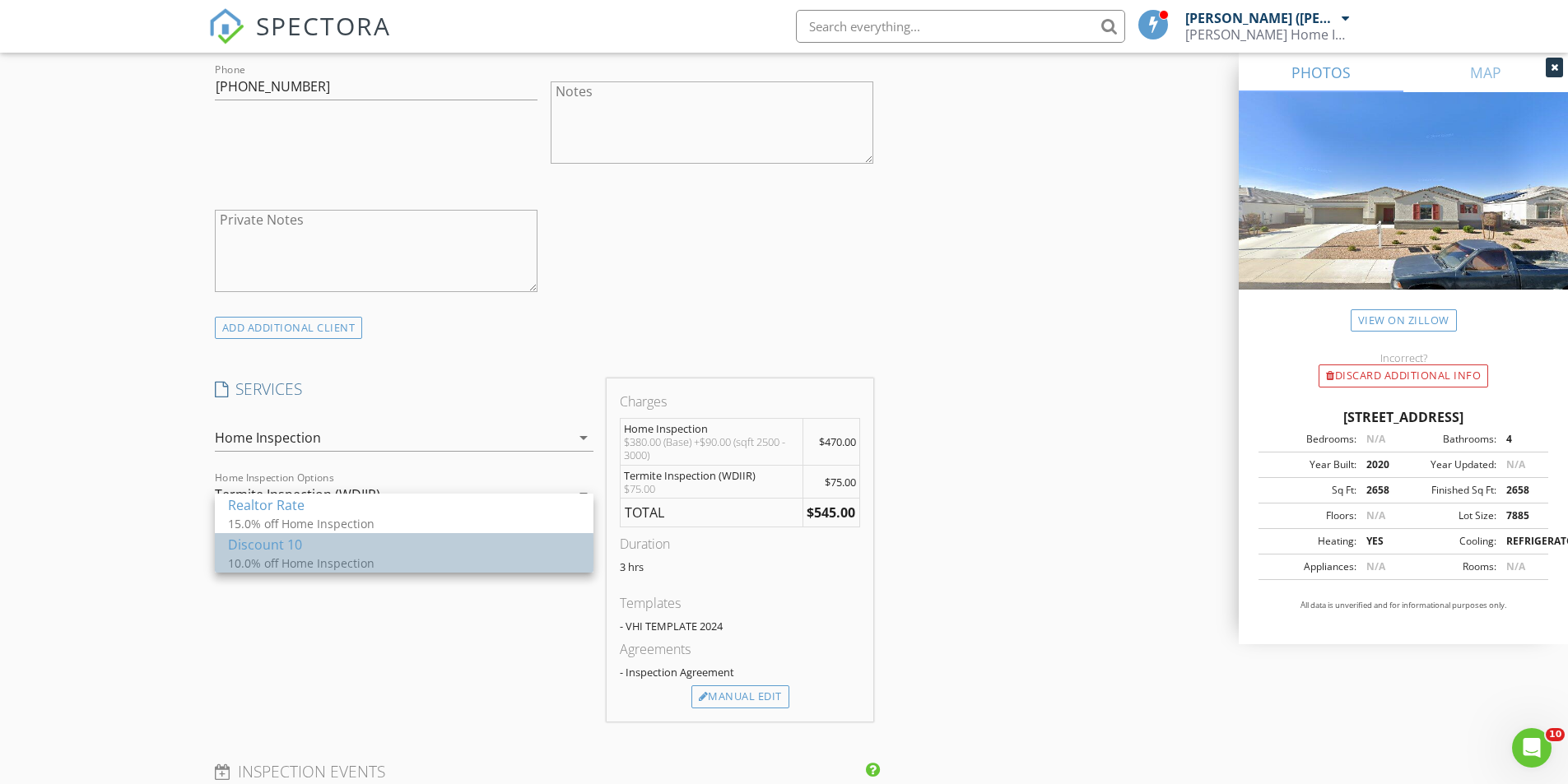
click at [274, 553] on div "Discount 10" at bounding box center [404, 544] width 352 height 19
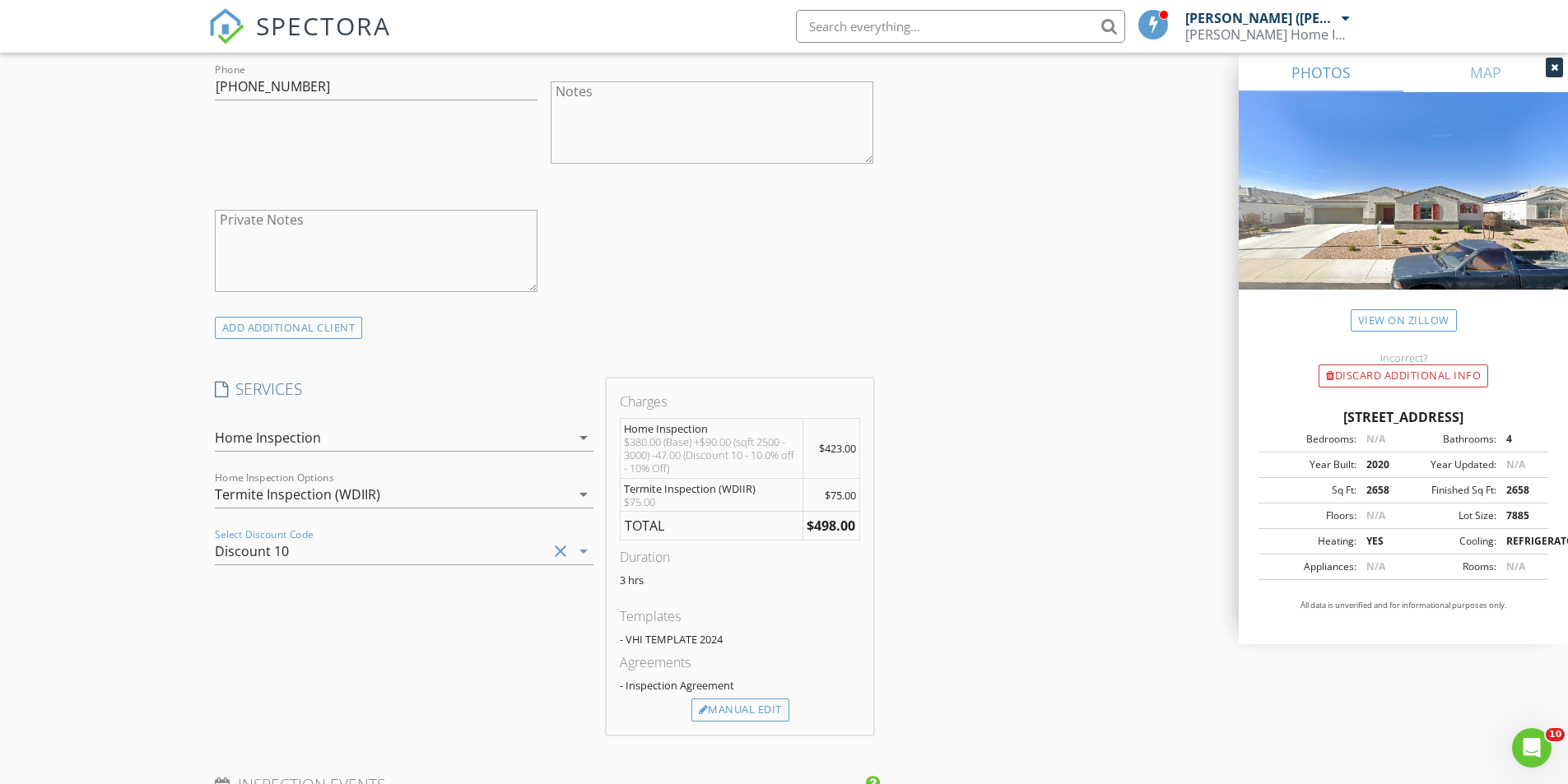
click at [160, 465] on div "New Inspection Click here to use the New Order Form INSPECTOR(S) check_box Alis…" at bounding box center [784, 557] width 1568 height 3062
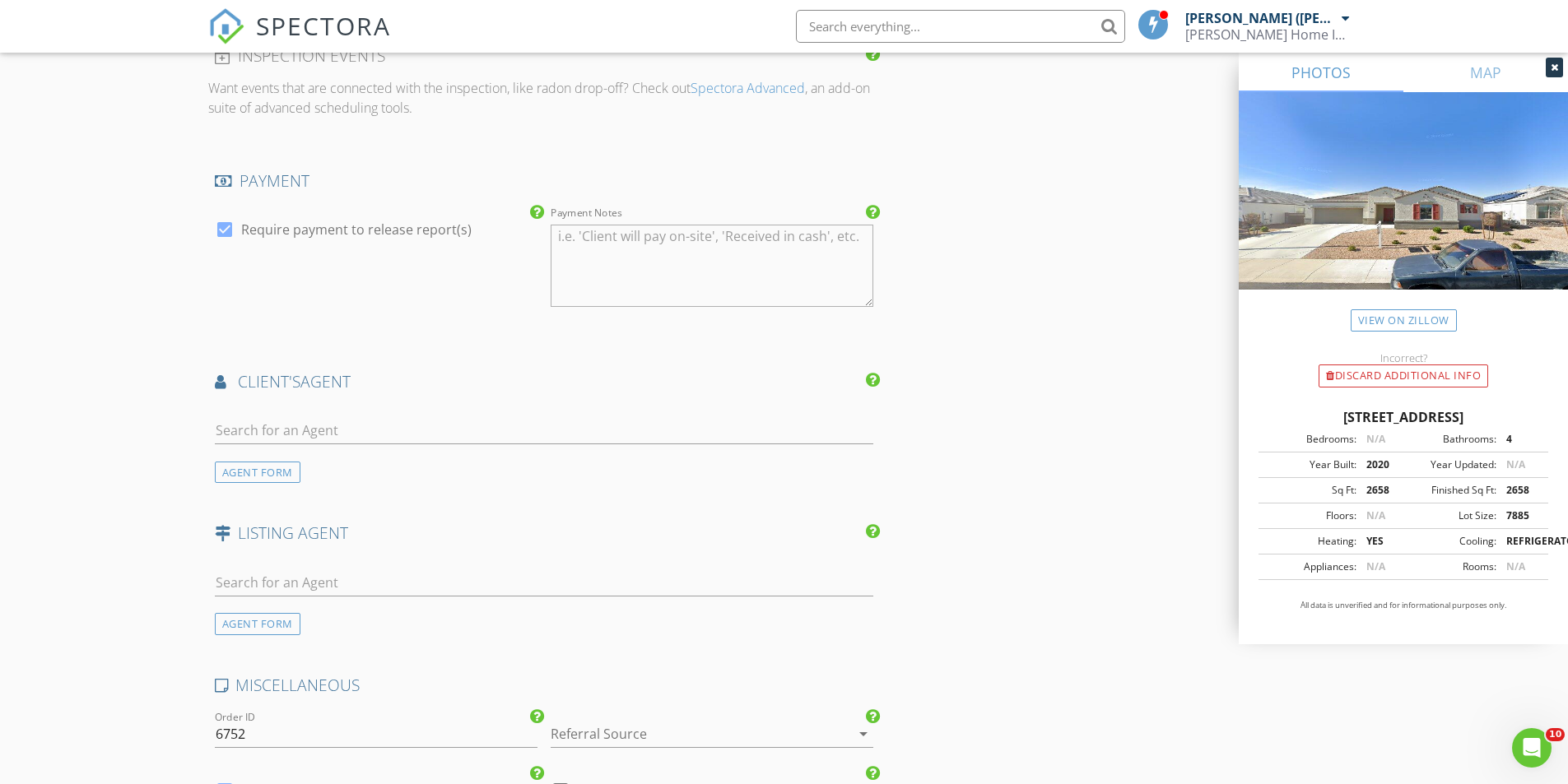
scroll to position [1811, 0]
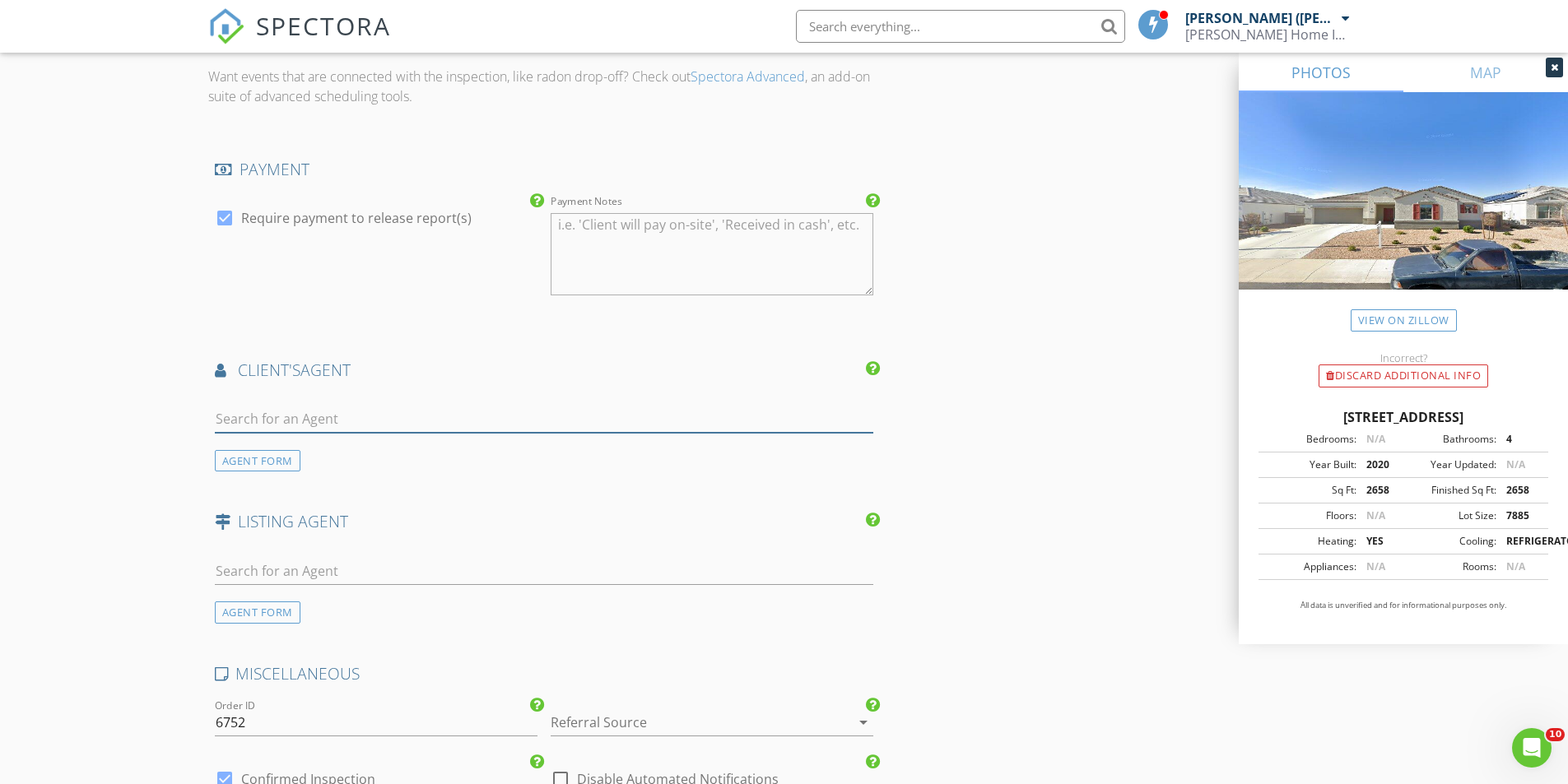
click at [345, 406] on input "text" at bounding box center [544, 420] width 659 height 27
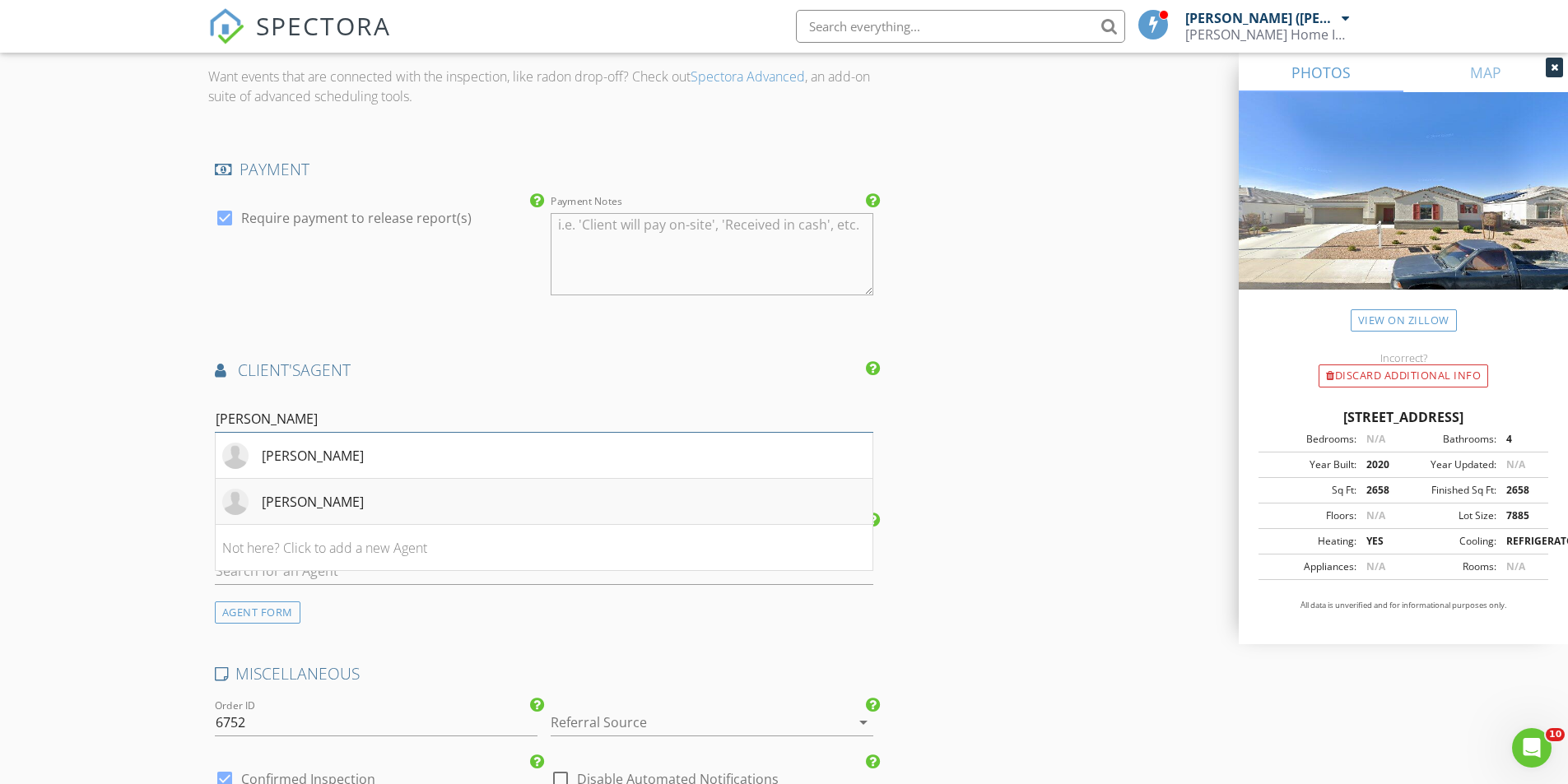
type input "julia br"
click at [340, 492] on div "Julia Brummer" at bounding box center [313, 502] width 102 height 19
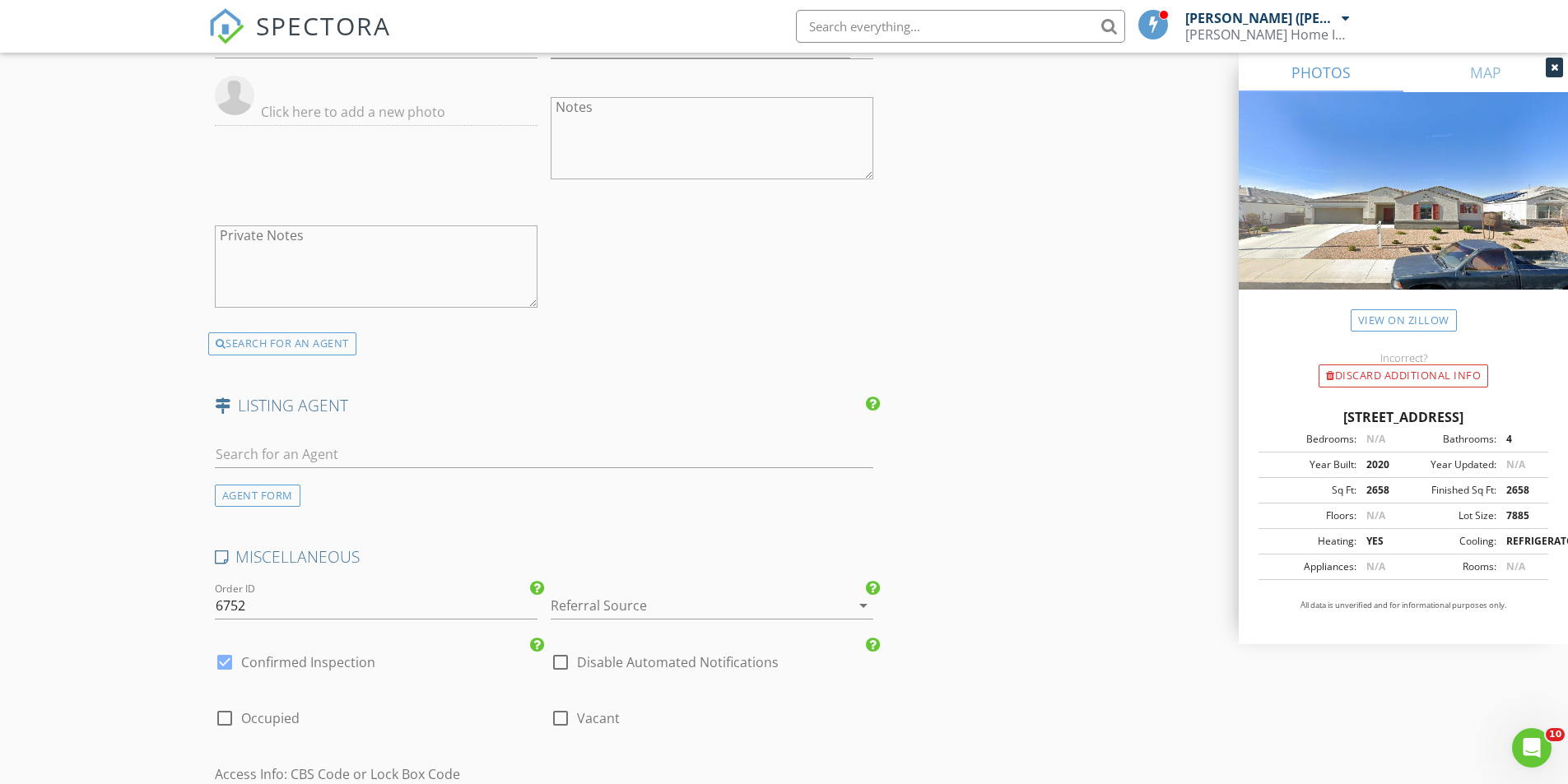
scroll to position [2304, 0]
click at [257, 439] on input "text" at bounding box center [544, 452] width 659 height 27
paste input "Maria L LoBosco 623-512-0754"
type input "Maria L LoBosco 623-512-0754"
click at [312, 479] on div "No results found. Click to add a new Agent" at bounding box center [346, 488] width 247 height 19
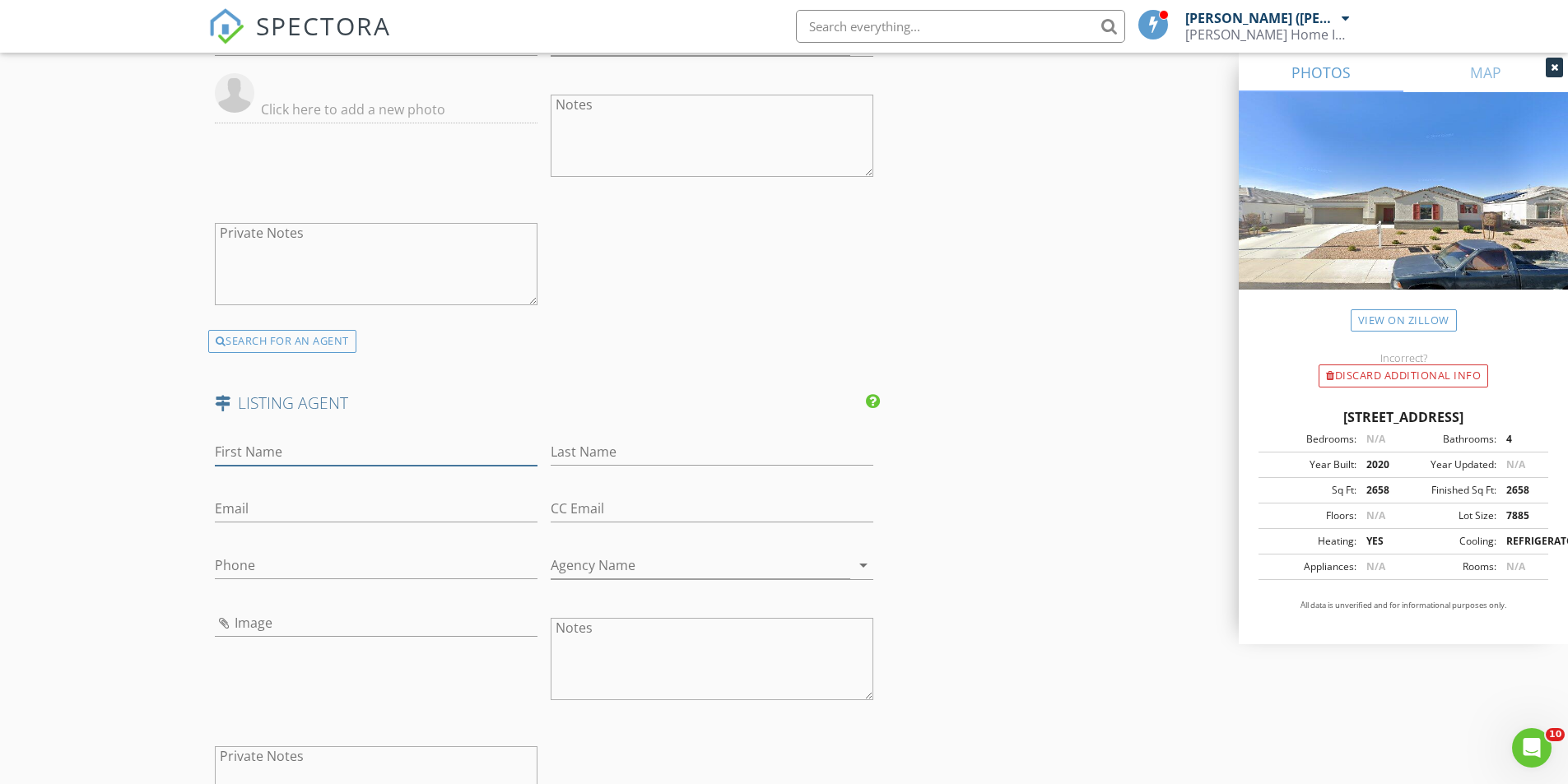
click at [296, 439] on input "First Name" at bounding box center [376, 452] width 323 height 27
paste input "Maria L LoBosco 623-512-0754"
drag, startPoint x: 320, startPoint y: 408, endPoint x: 446, endPoint y: 409, distance: 126.0
click at [446, 439] on input "Maria L LoBosco 623-512-0754" at bounding box center [376, 452] width 323 height 27
type input "Maria L LoBosco"
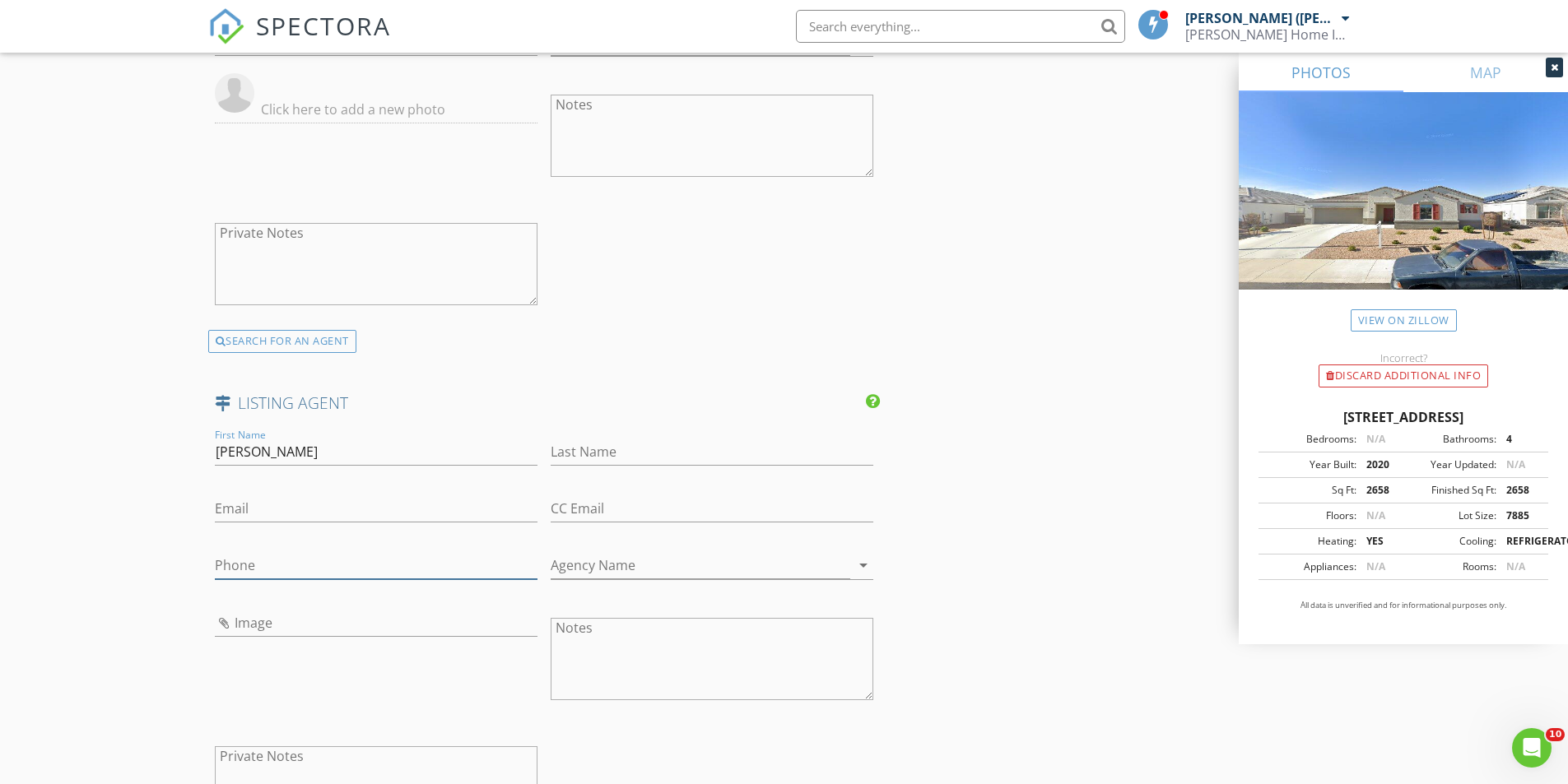
click at [282, 552] on input "Phone" at bounding box center [376, 566] width 323 height 27
paste input "623-512-0754"
type input "623-512-0754"
drag, startPoint x: 267, startPoint y: 407, endPoint x: 398, endPoint y: 409, distance: 131.0
click at [396, 439] on input "Maria L LoBosco" at bounding box center [376, 452] width 323 height 27
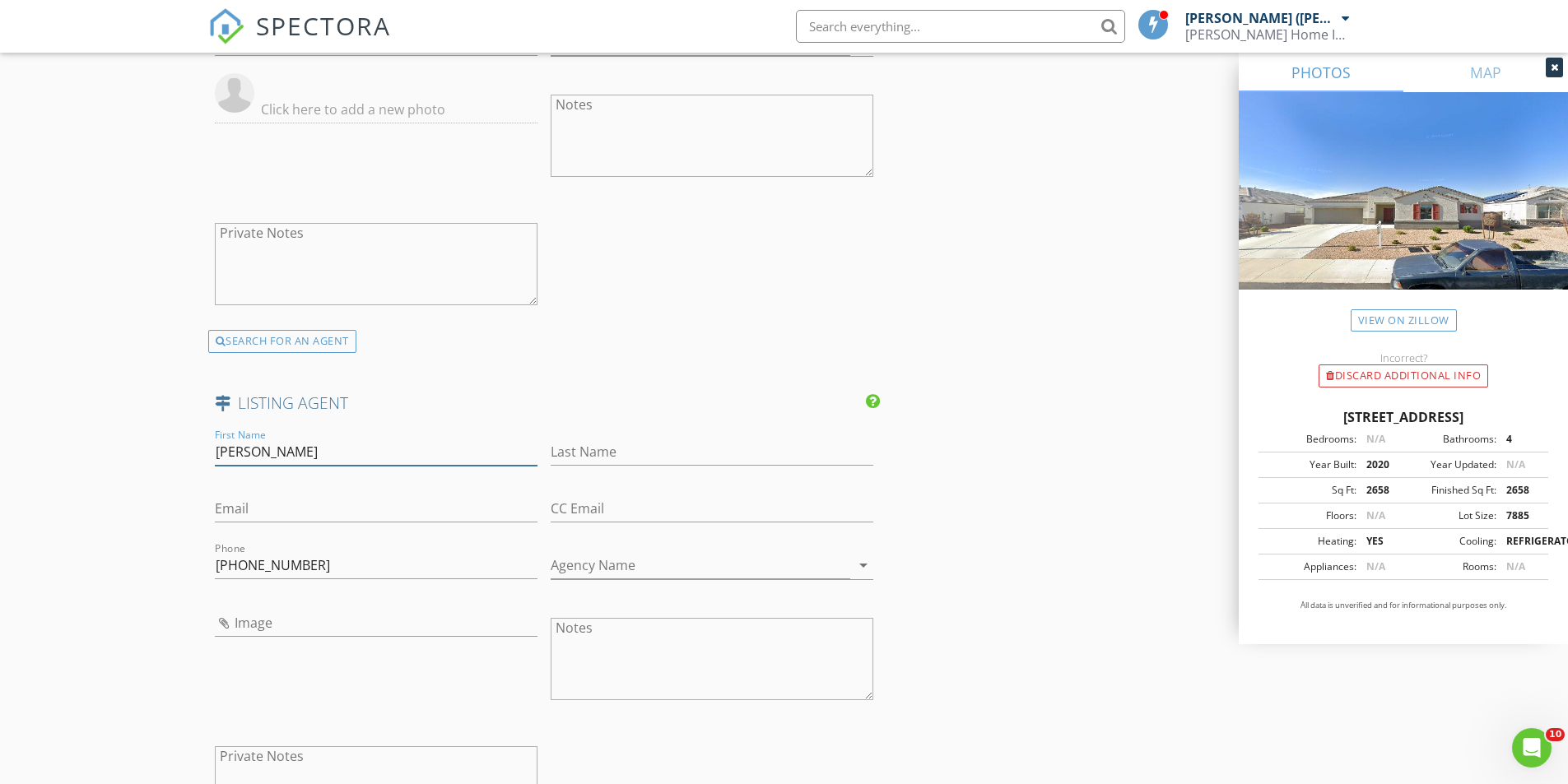
type input "Maria L"
click at [594, 439] on input "Last Name" at bounding box center [711, 452] width 323 height 27
paste input "LoBosco"
type input "LoBosco"
click at [363, 439] on input "Maria L" at bounding box center [376, 452] width 323 height 27
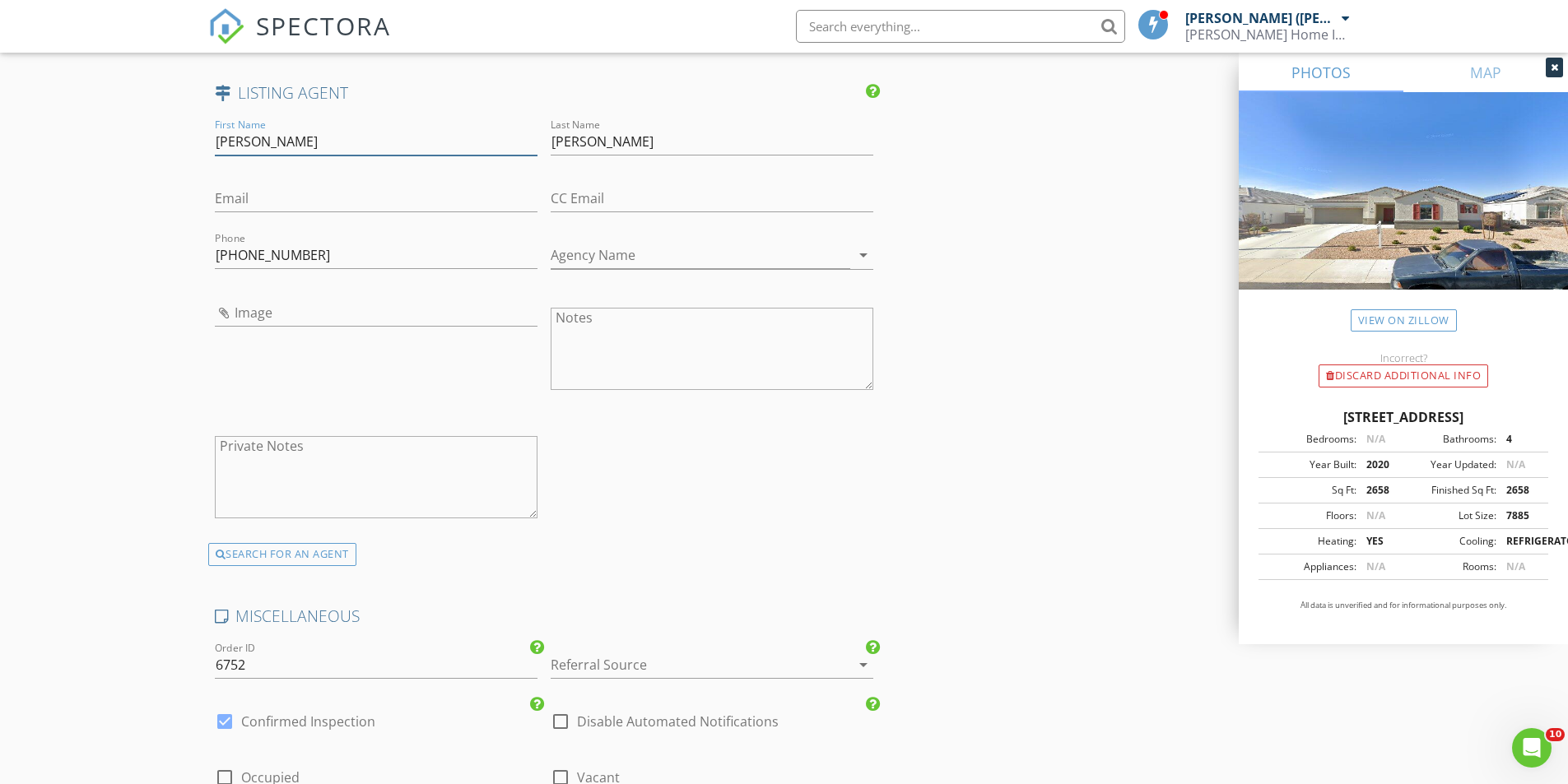
scroll to position [2962, 0]
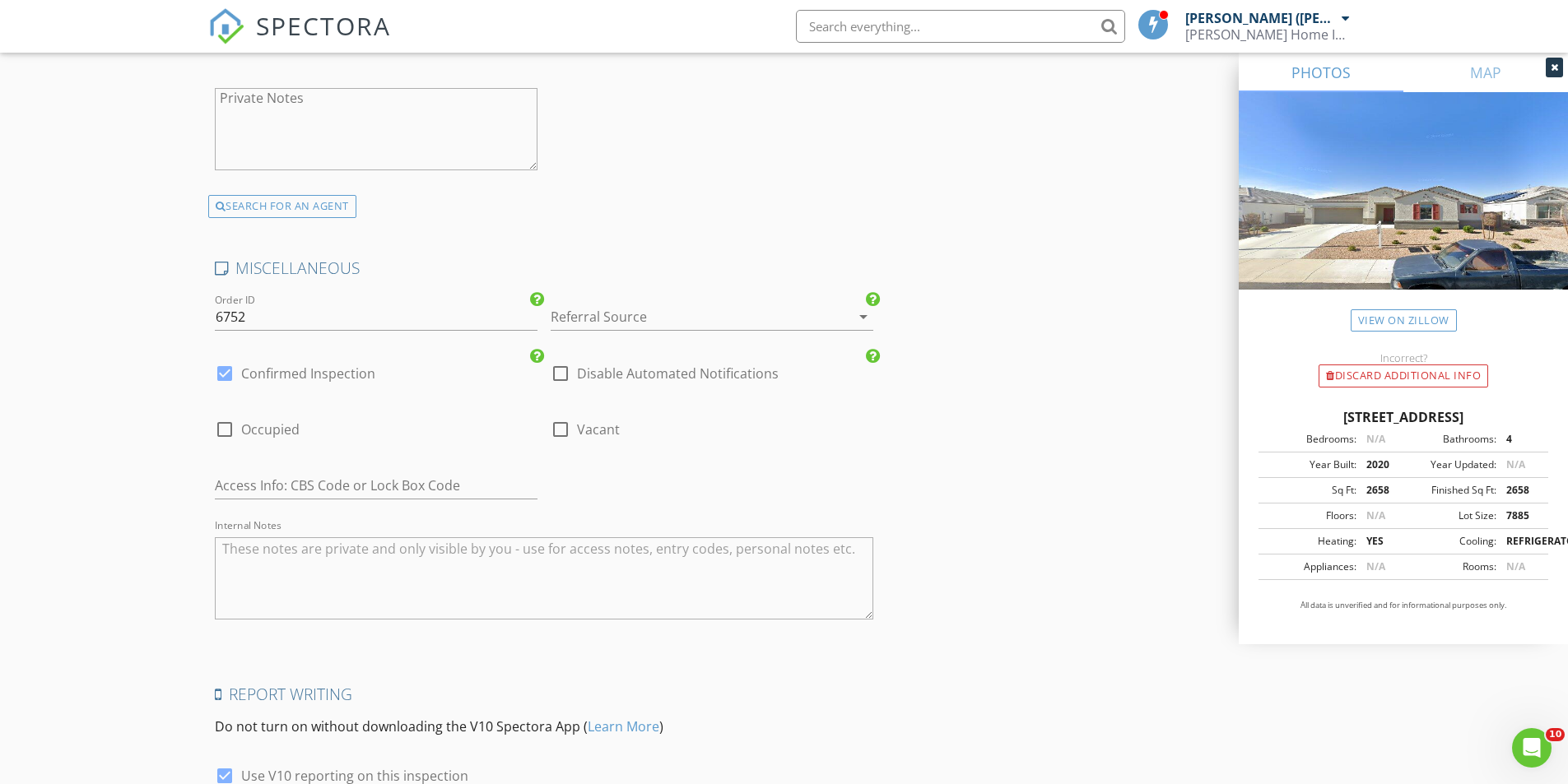
type input "Maria"
click at [227, 416] on div at bounding box center [224, 429] width 28 height 28
checkbox input "true"
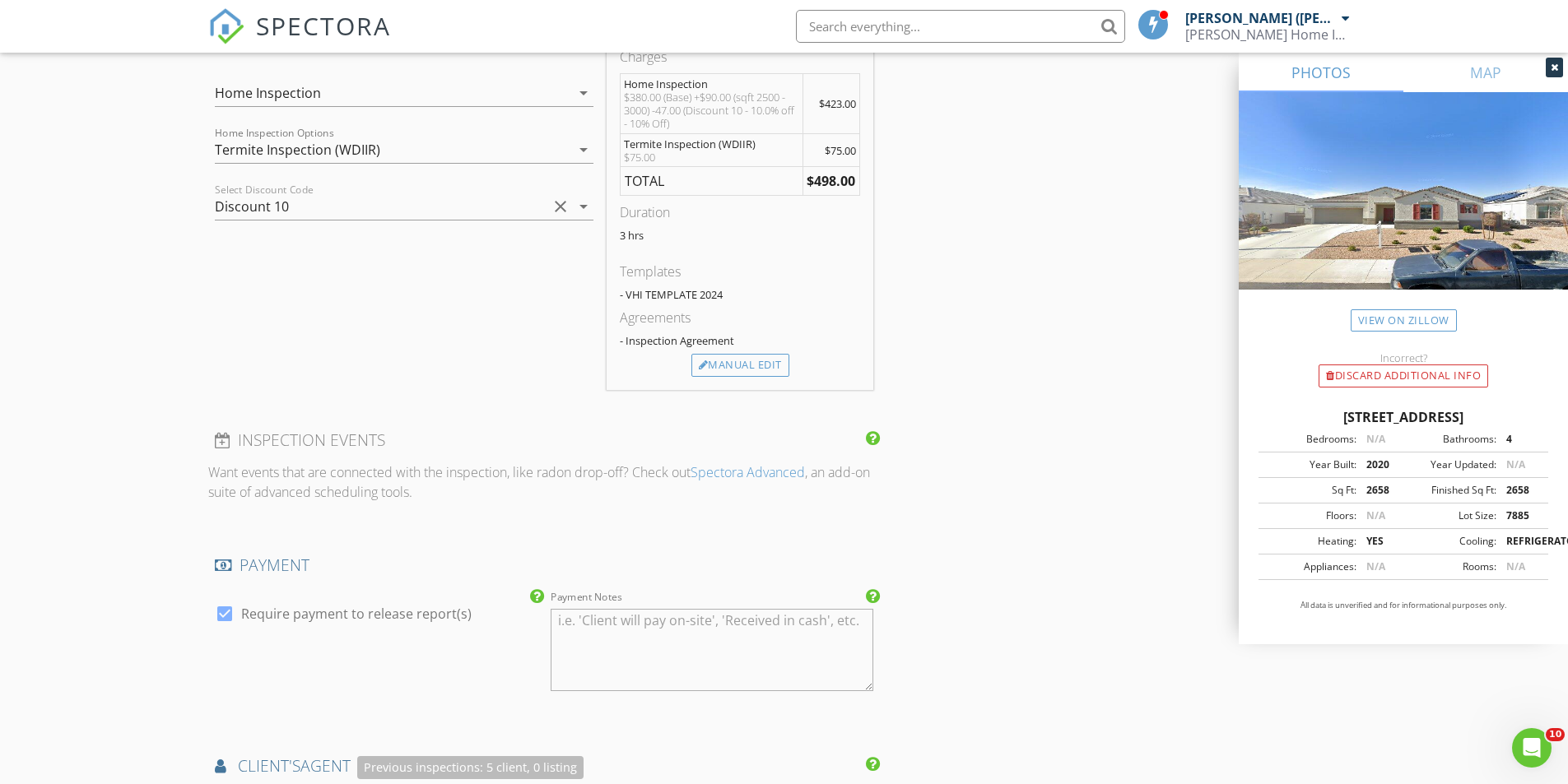
scroll to position [1182, 0]
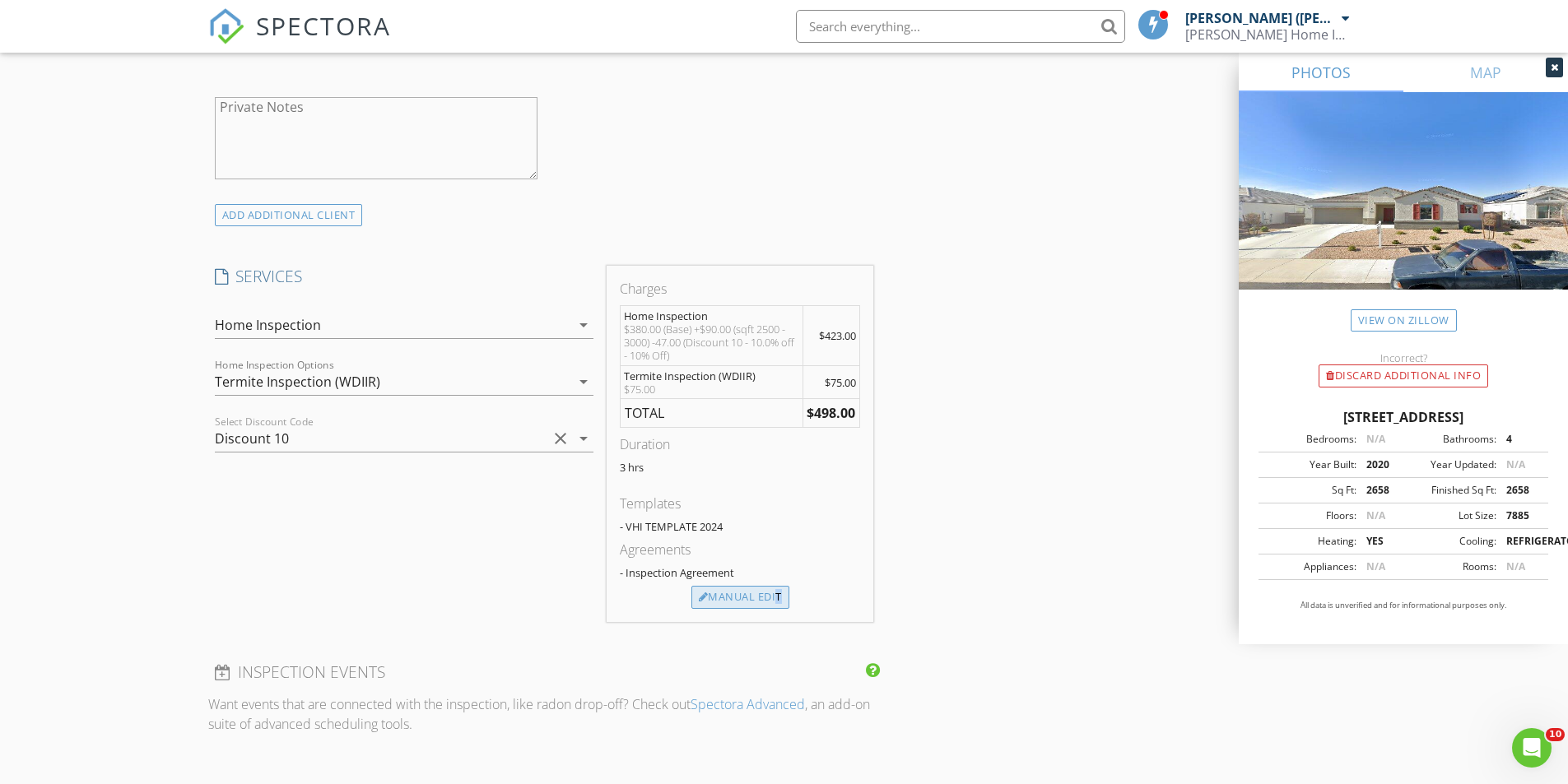
click at [723, 586] on div "Manual Edit" at bounding box center [740, 597] width 98 height 23
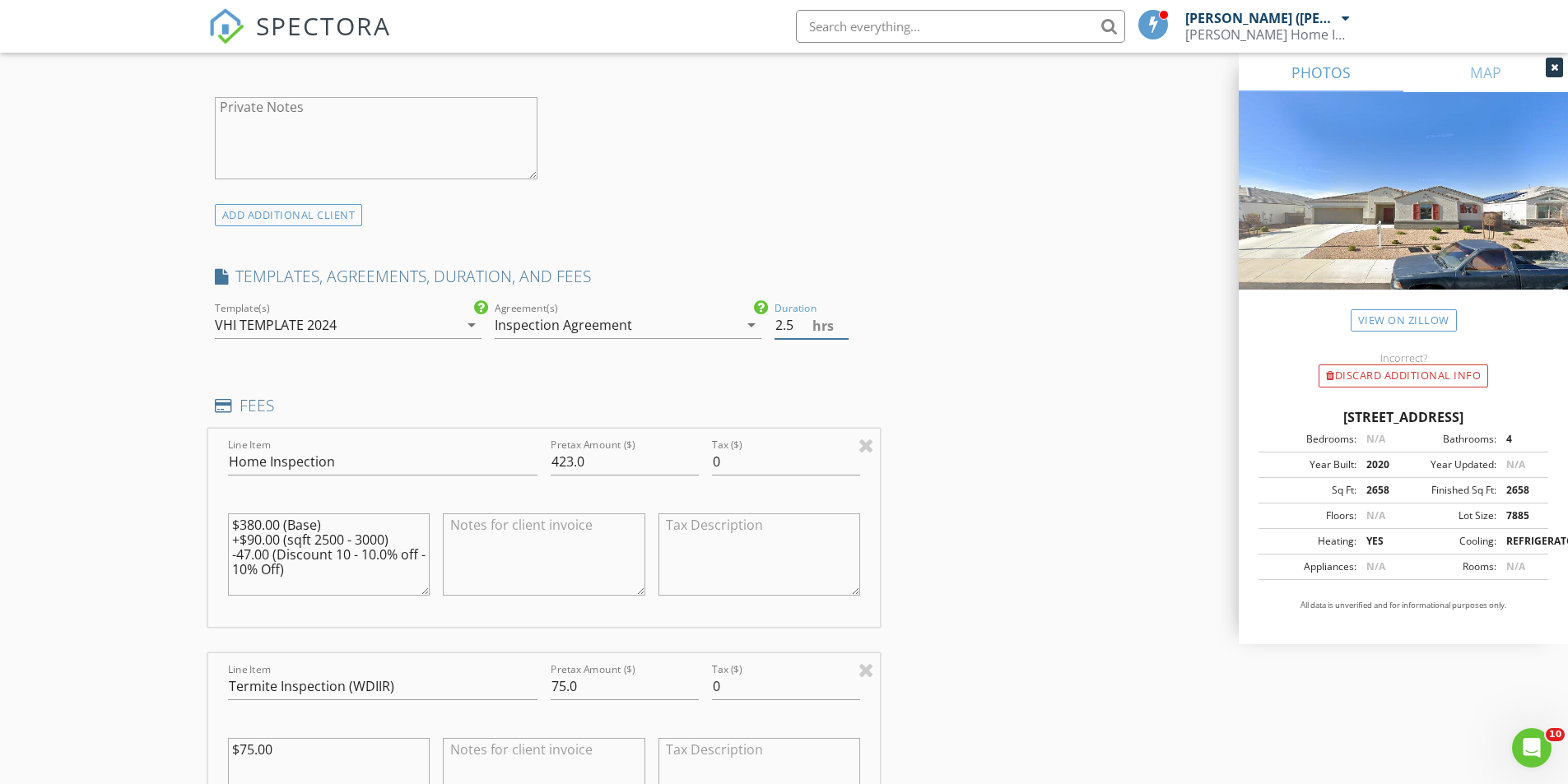
type input "2.5"
click at [841, 312] on input "2.5" at bounding box center [811, 326] width 74 height 27
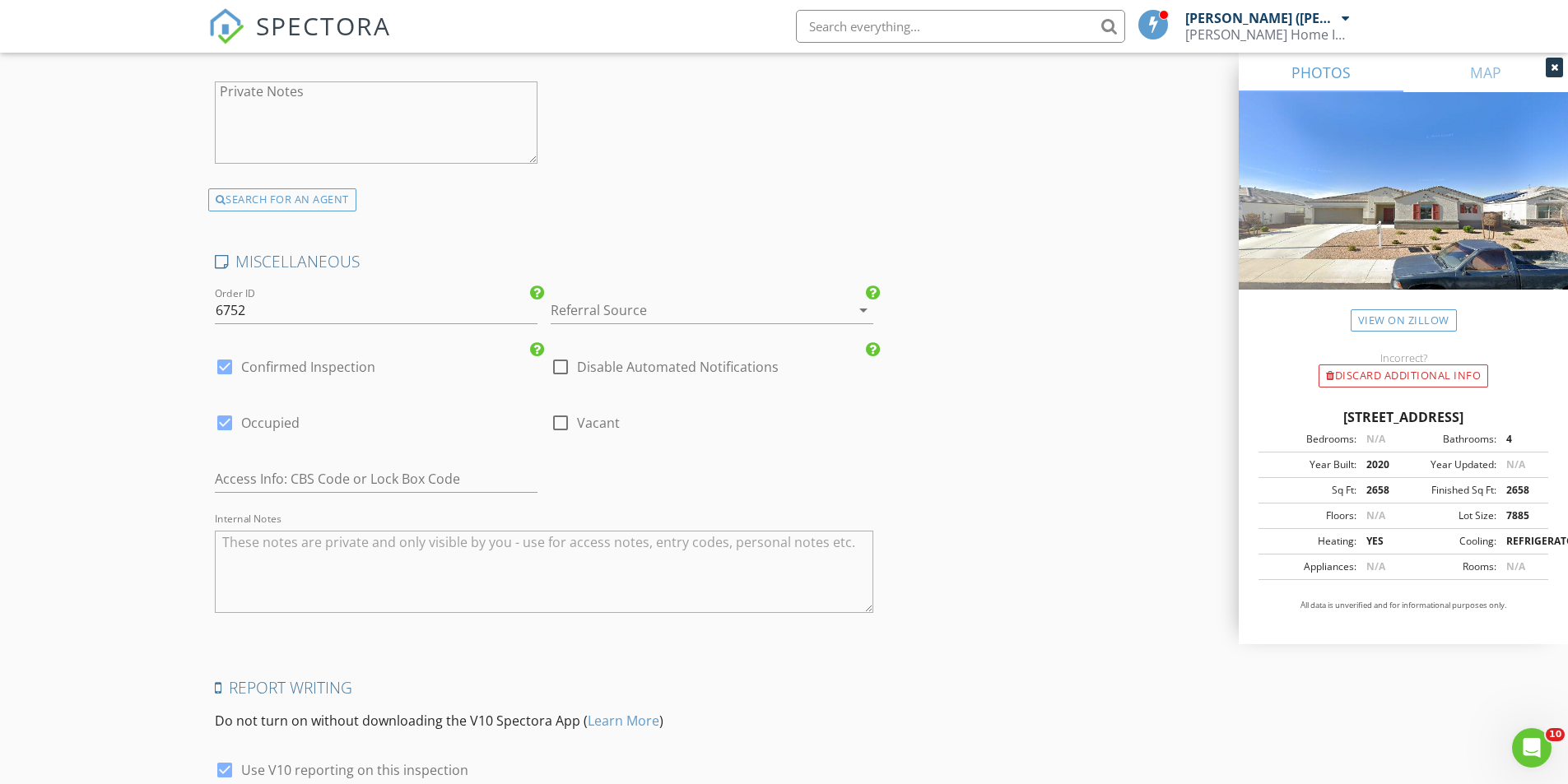
scroll to position [3409, 0]
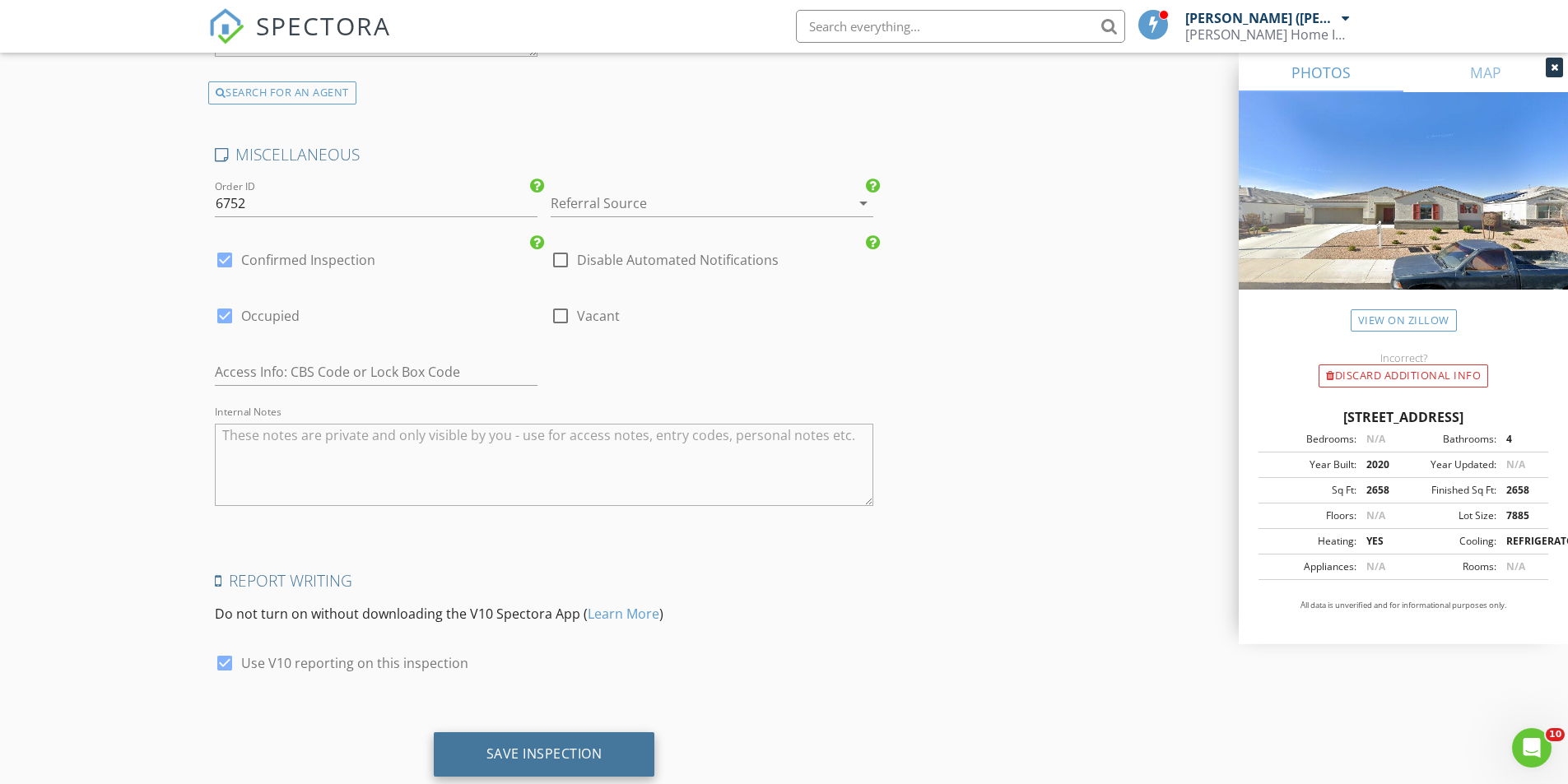
click at [595, 745] on div "Save Inspection" at bounding box center [544, 753] width 116 height 16
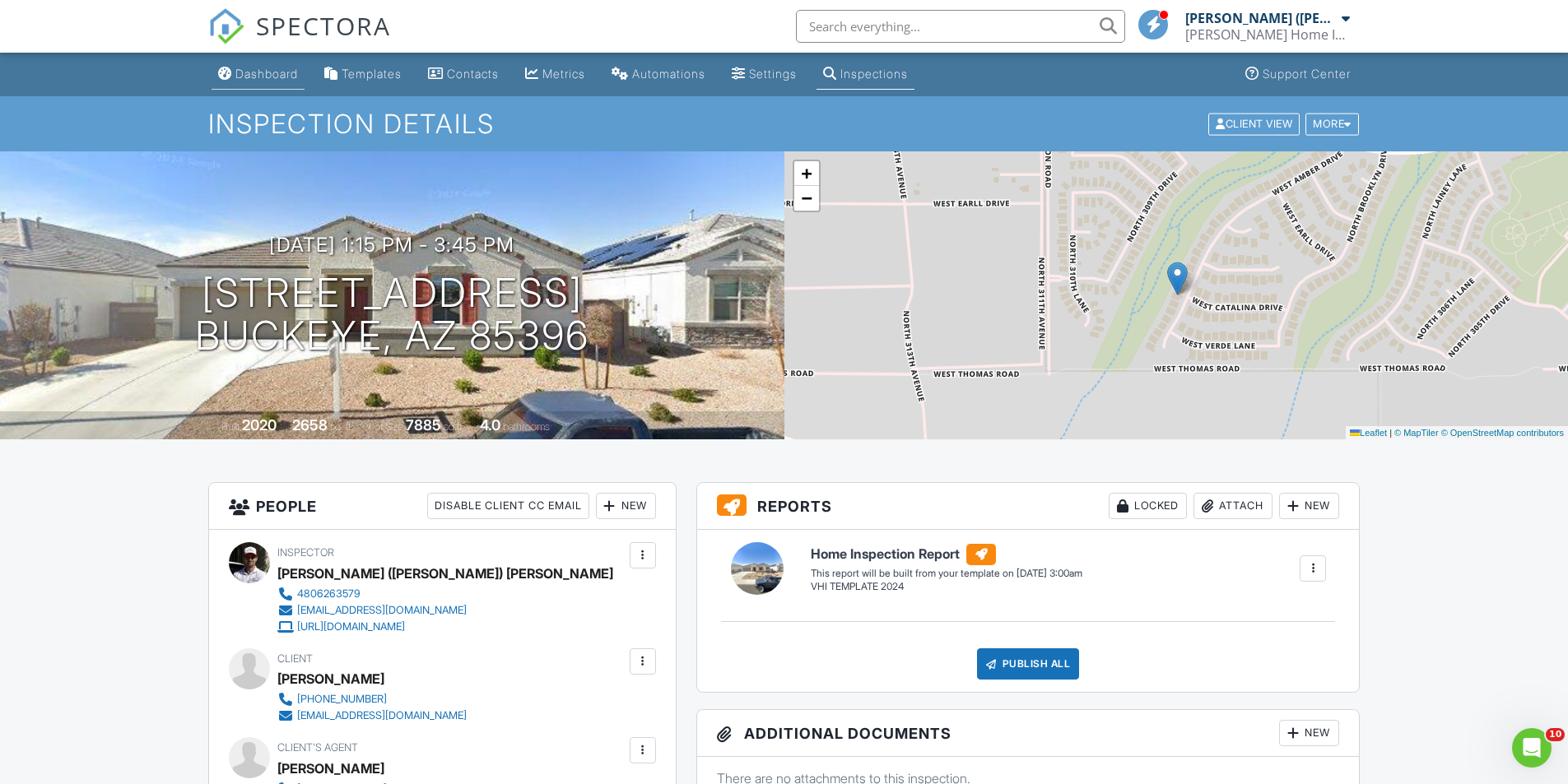
click at [263, 66] on link "Dashboard" at bounding box center [258, 73] width 93 height 30
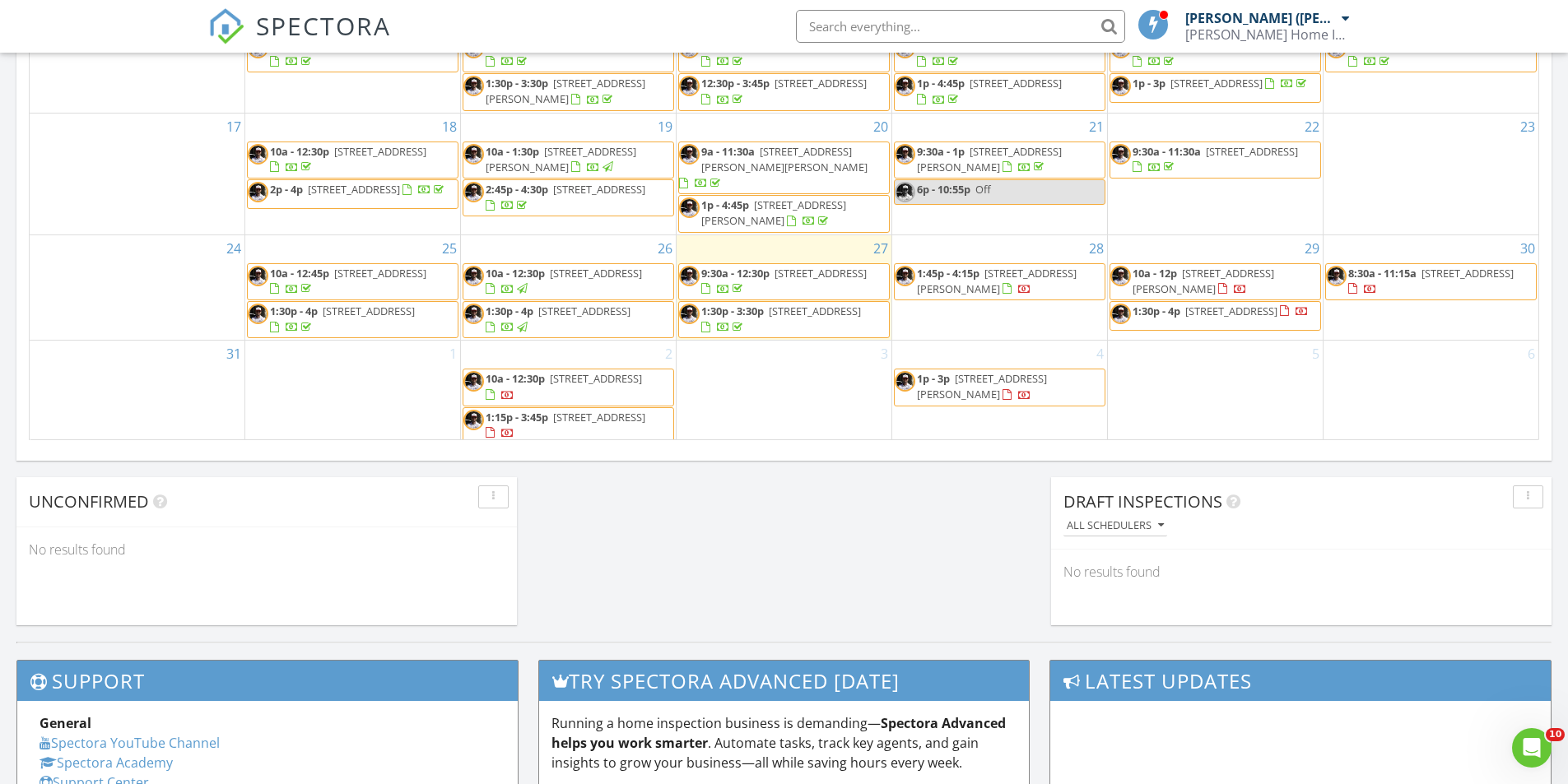
click at [599, 313] on span "1:30p - 4p 5871 N 187th Ln, Litchfield Park 85340" at bounding box center [567, 319] width 210 height 32
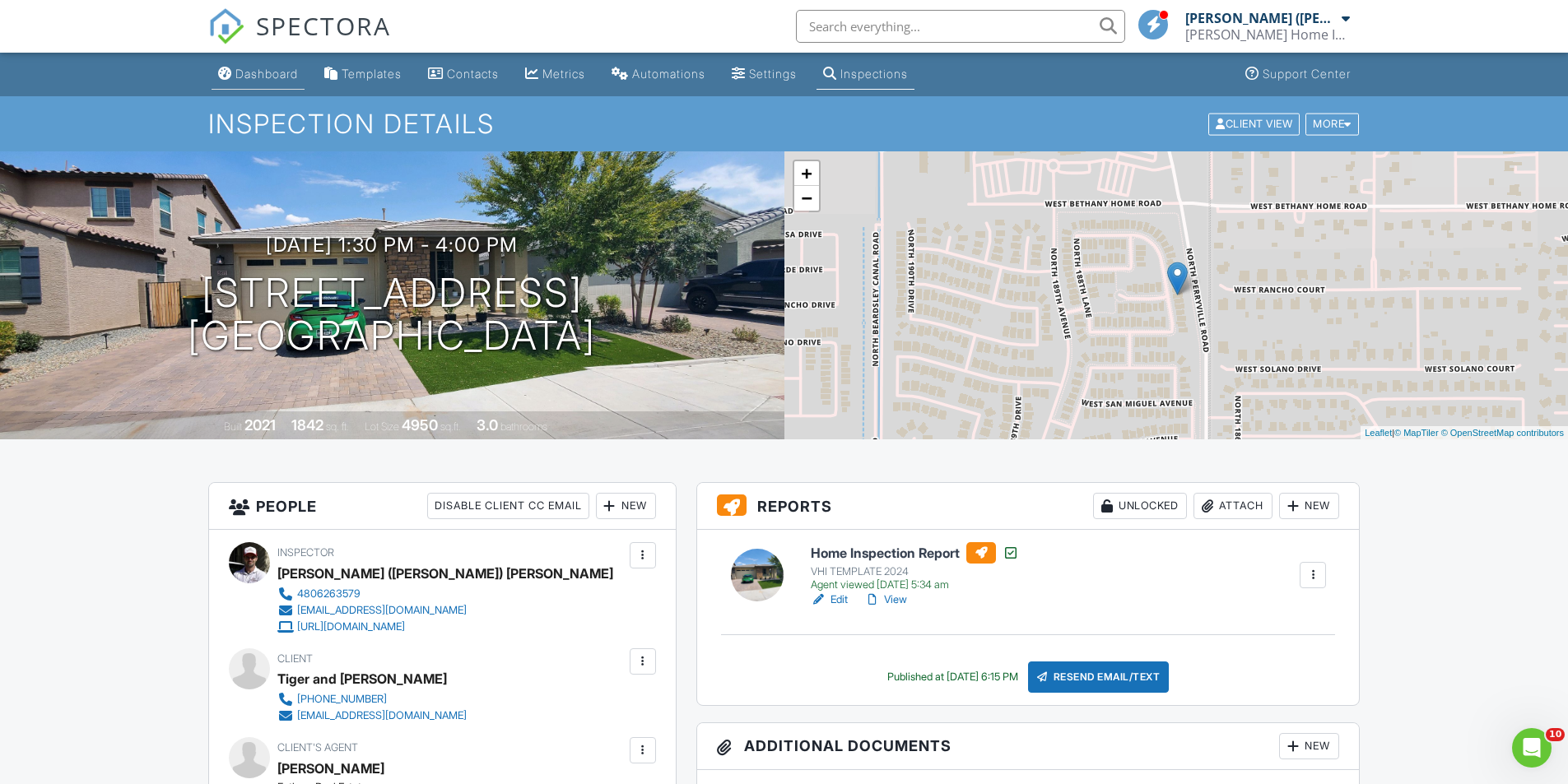
click at [267, 80] on link "Dashboard" at bounding box center [258, 73] width 93 height 30
